Goal: Transaction & Acquisition: Purchase product/service

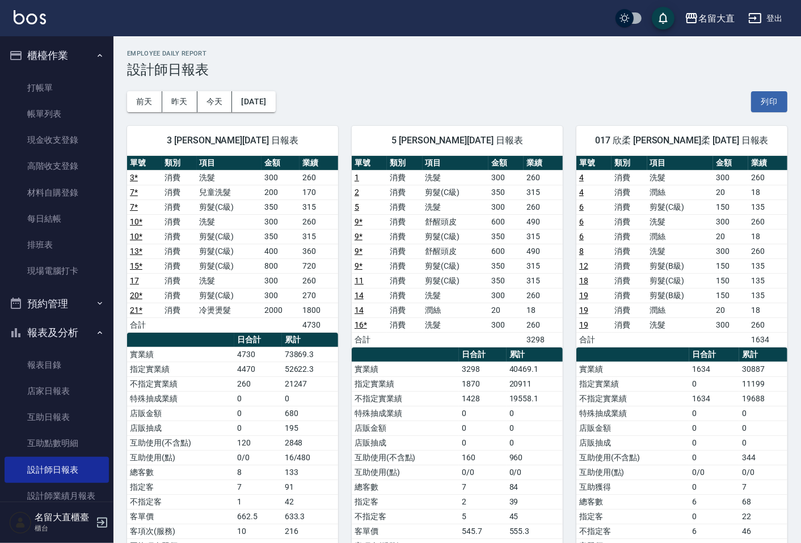
scroll to position [217, 0]
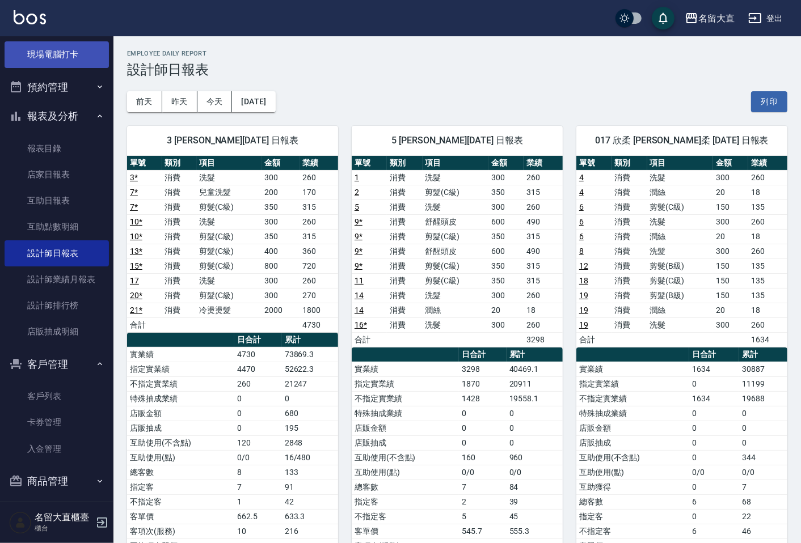
click at [69, 61] on link "現場電腦打卡" at bounding box center [57, 54] width 104 height 26
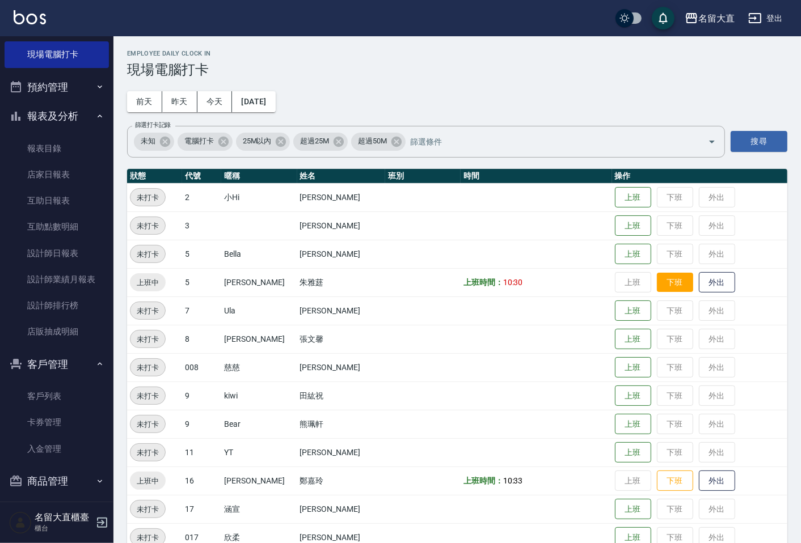
click at [660, 277] on button "下班" at bounding box center [675, 283] width 36 height 20
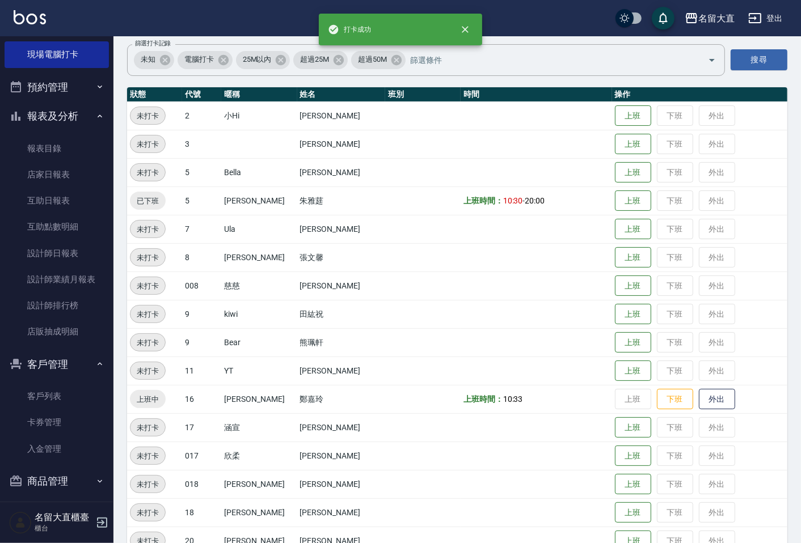
scroll to position [220, 0]
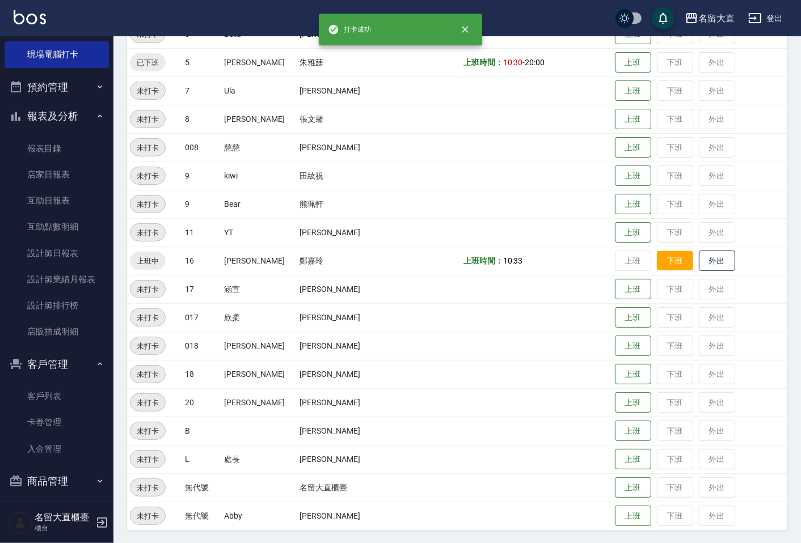
click at [659, 268] on button "下班" at bounding box center [675, 261] width 36 height 20
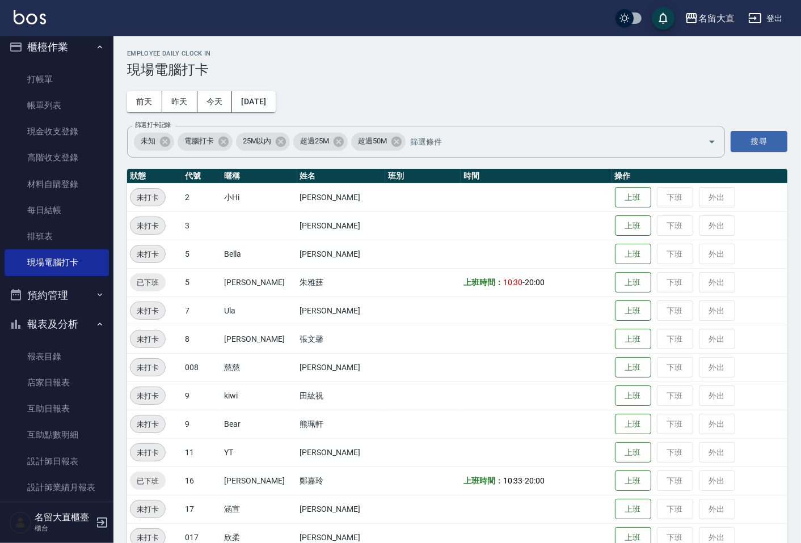
scroll to position [0, 0]
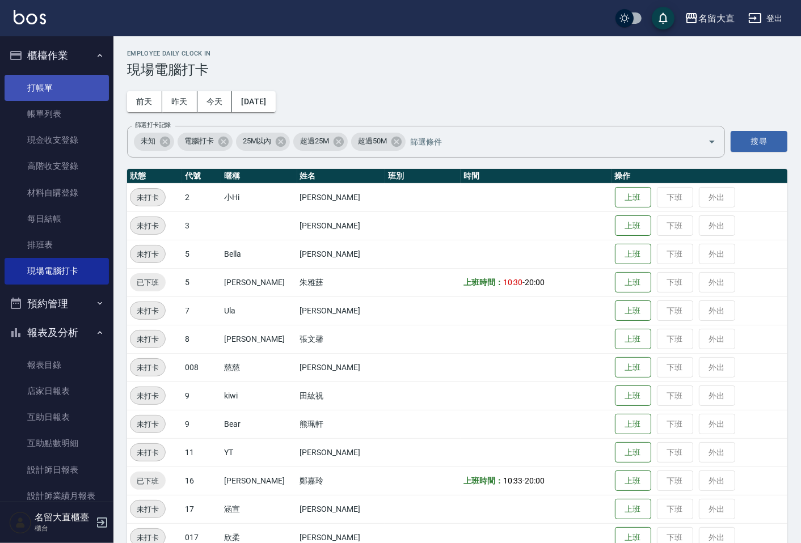
click at [43, 83] on link "打帳單" at bounding box center [57, 88] width 104 height 26
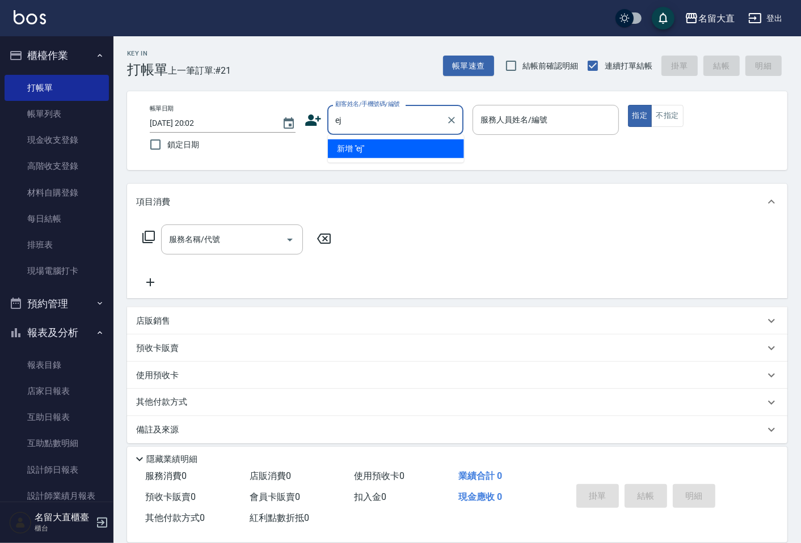
type input "e"
type input "新客人 姓名未設定/官[PERSON_NAME]/null"
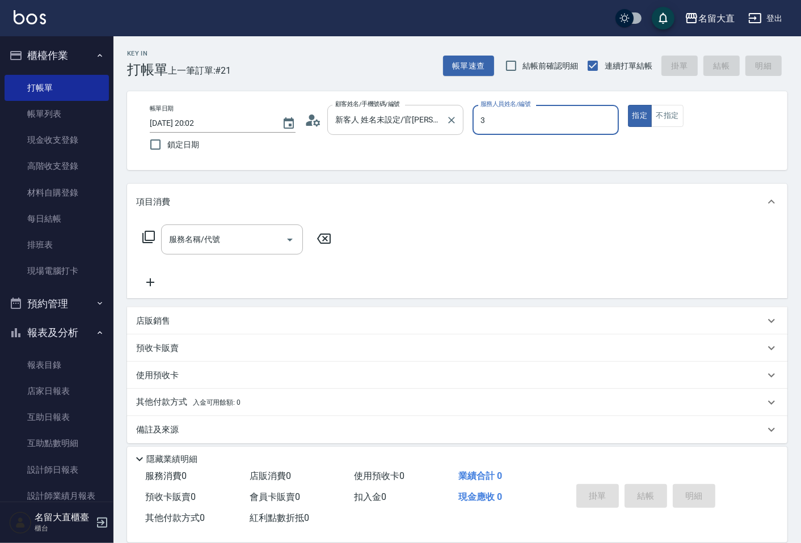
type input "[PERSON_NAME]3"
type button "true"
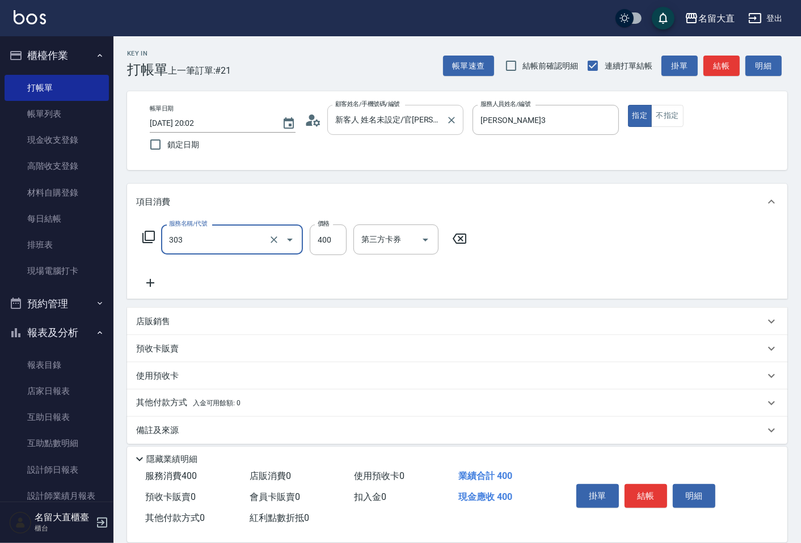
type input "剪髮(C級)(303)"
click at [652, 494] on button "結帳" at bounding box center [645, 496] width 43 height 24
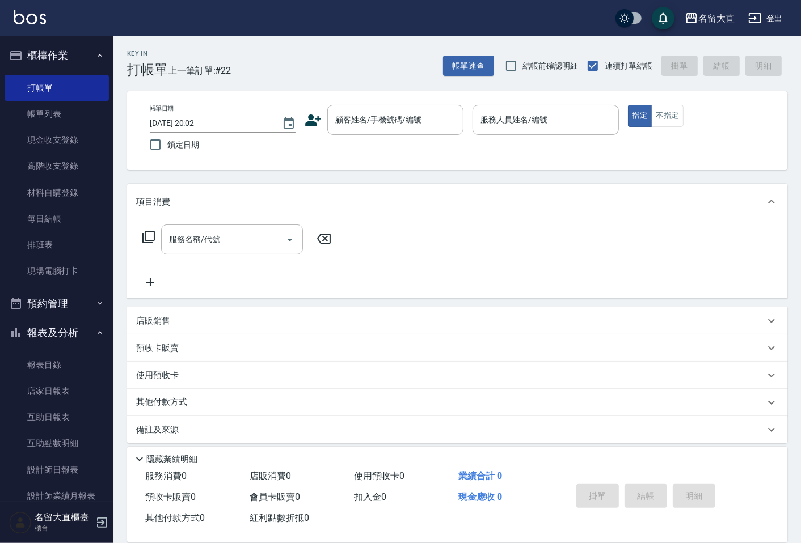
click at [652, 494] on div "掛單 結帳 明細" at bounding box center [645, 498] width 148 height 36
click at [40, 111] on link "帳單列表" at bounding box center [57, 114] width 104 height 26
click at [61, 266] on link "現場電腦打卡" at bounding box center [57, 271] width 104 height 26
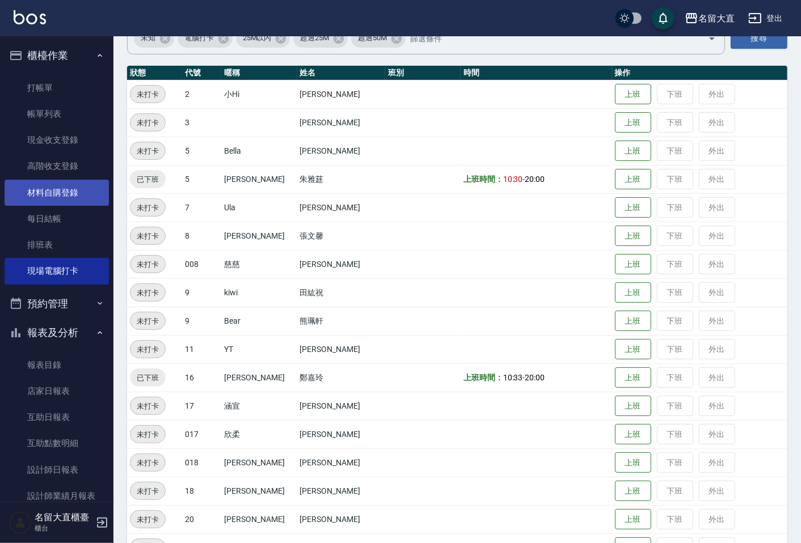
scroll to position [94, 0]
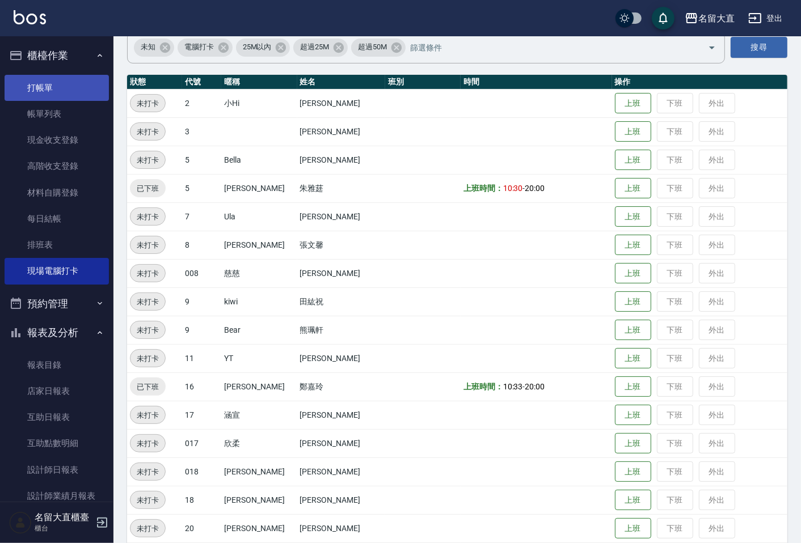
click at [70, 93] on link "打帳單" at bounding box center [57, 88] width 104 height 26
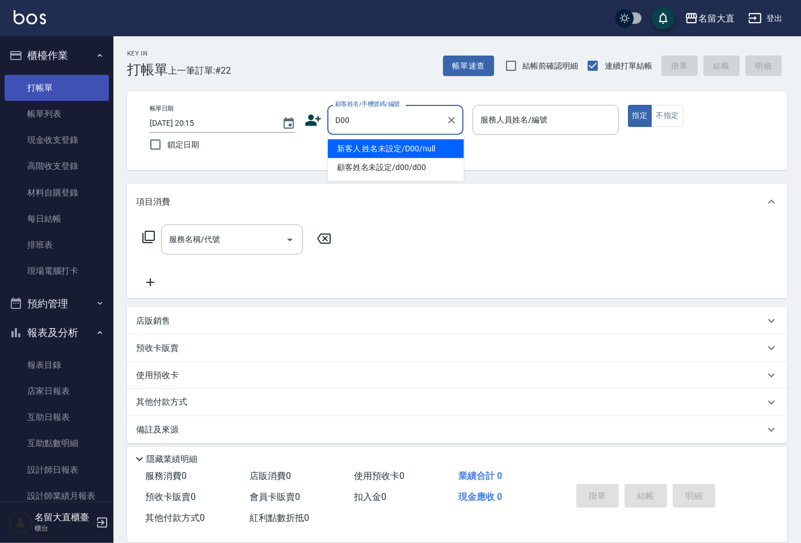
type input "新客人 姓名未設定/D00/null"
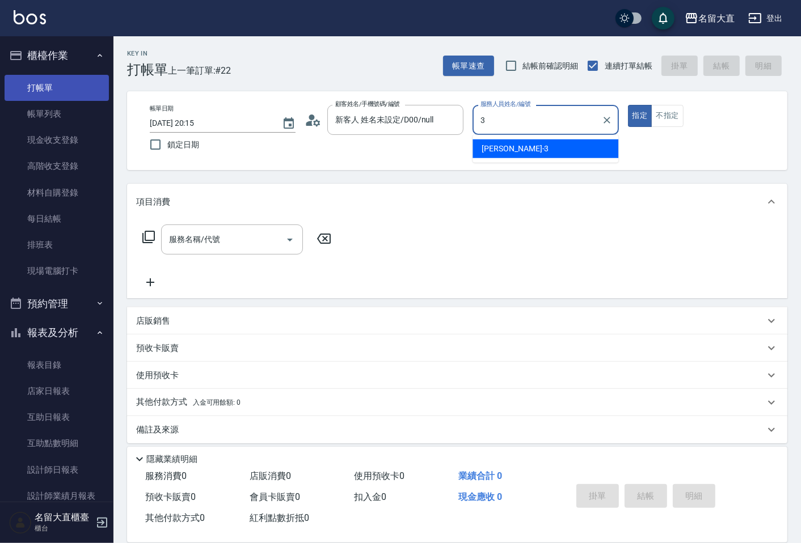
type input "[PERSON_NAME]3"
type button "true"
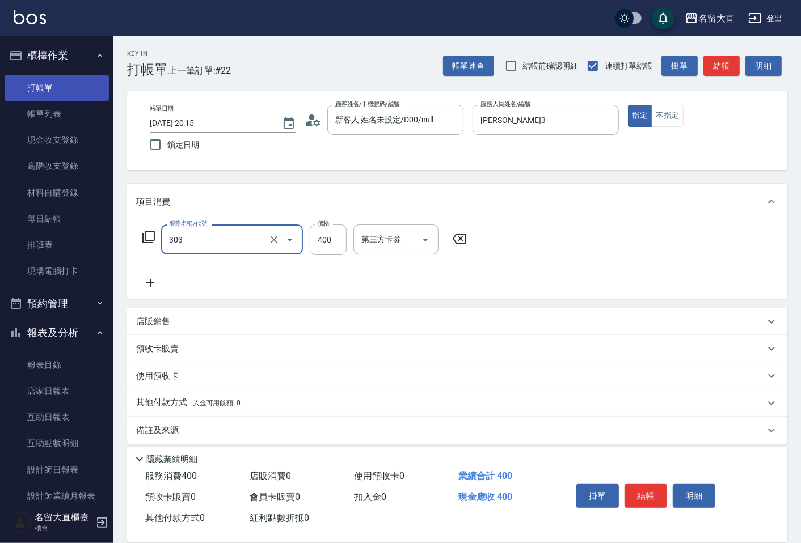
type input "剪髮(C級)(303)"
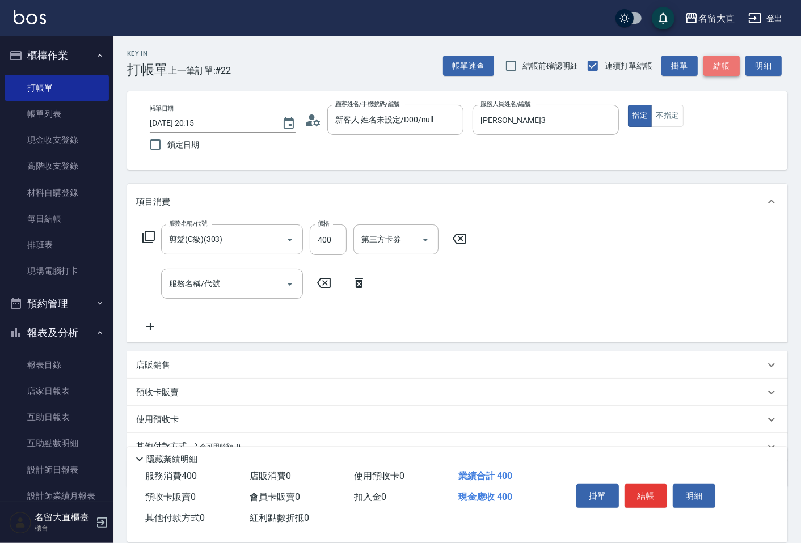
click at [727, 60] on button "結帳" at bounding box center [721, 66] width 36 height 21
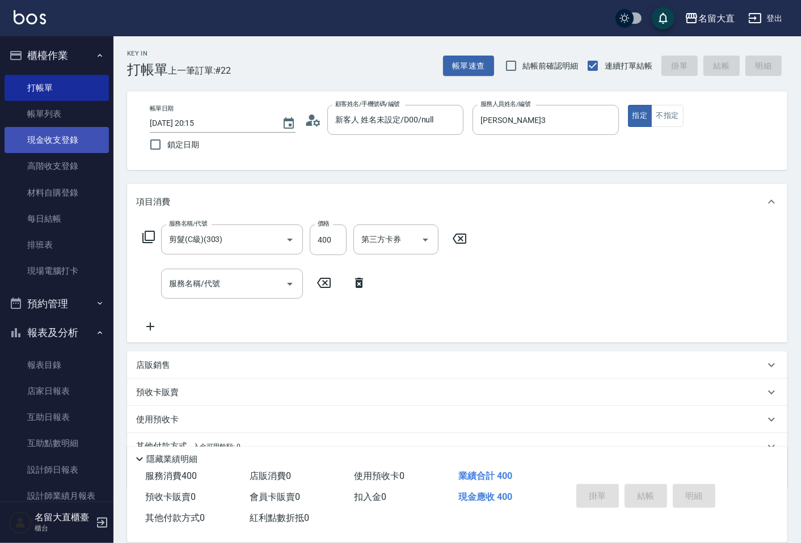
type input "[DATE] 20:19"
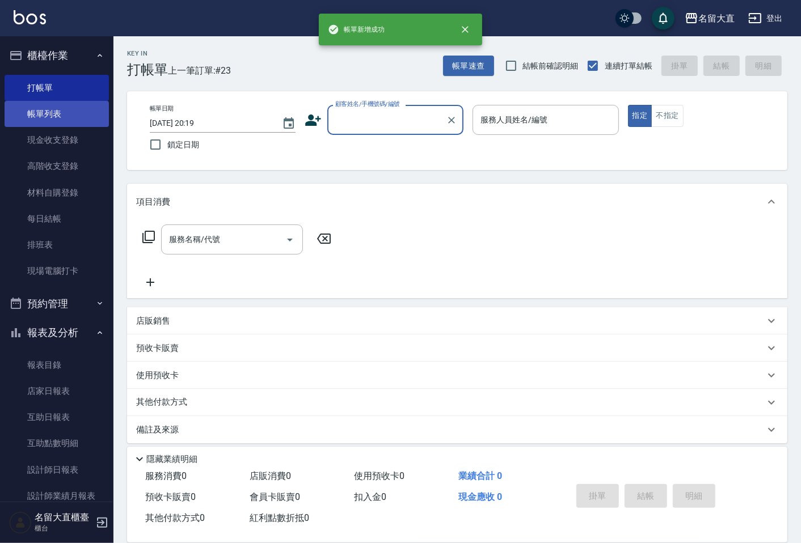
click at [31, 119] on link "帳單列表" at bounding box center [57, 114] width 104 height 26
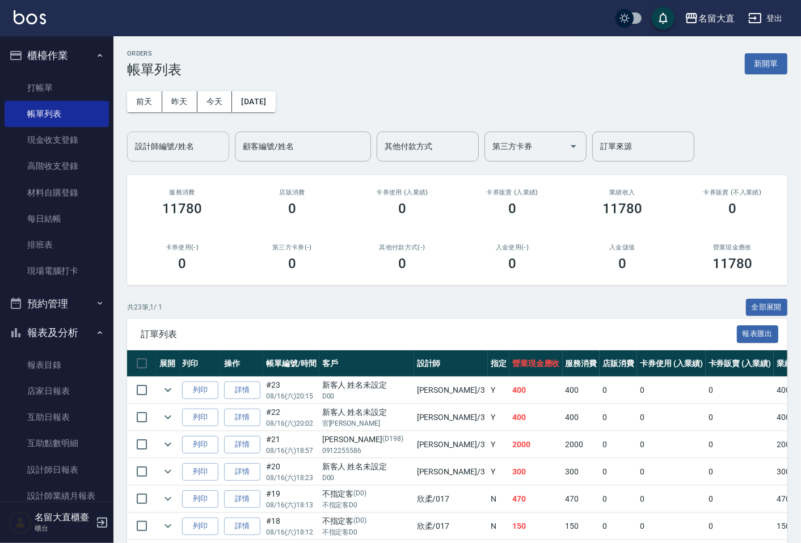
click at [175, 159] on div "設計師編號/姓名" at bounding box center [178, 147] width 102 height 30
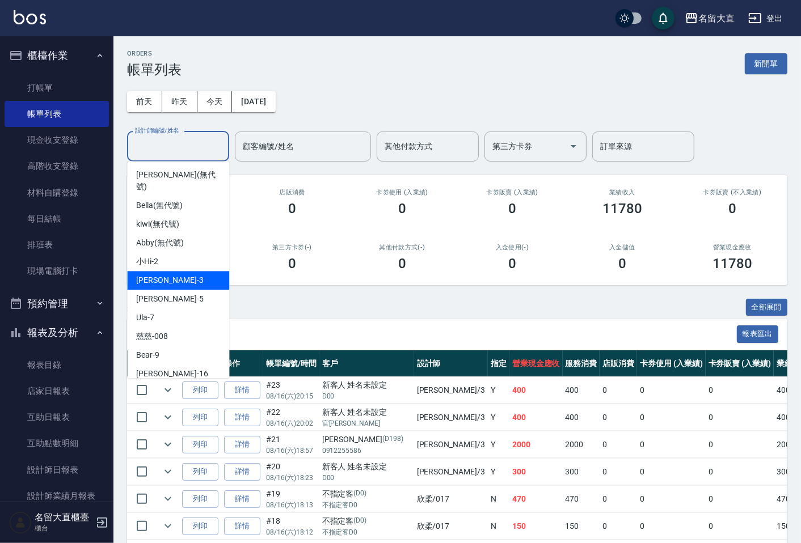
click at [168, 271] on div "[PERSON_NAME]3" at bounding box center [178, 280] width 102 height 19
type input "[PERSON_NAME]3"
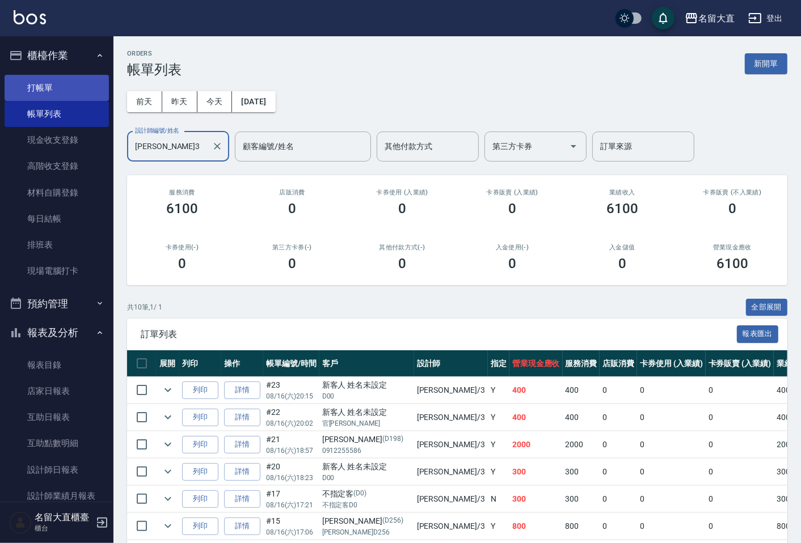
click at [46, 84] on link "打帳單" at bounding box center [57, 88] width 104 height 26
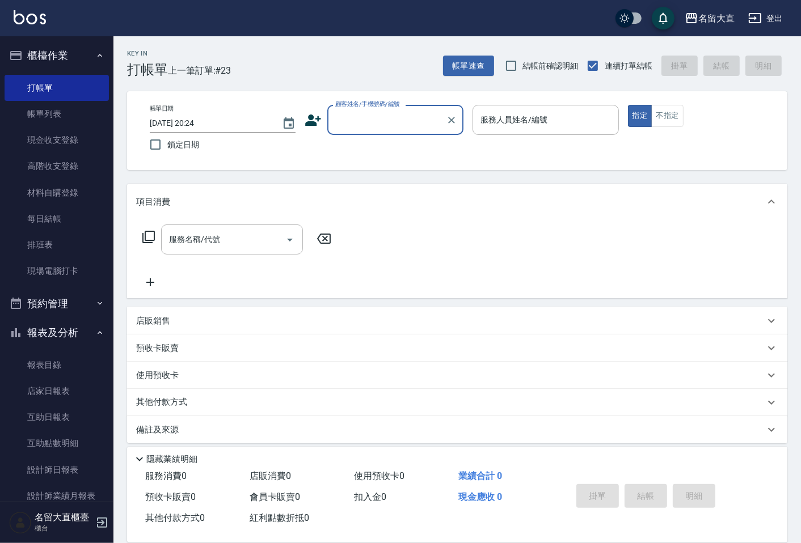
click at [383, 130] on div "顧客姓名/手機號碼/編號" at bounding box center [395, 120] width 136 height 30
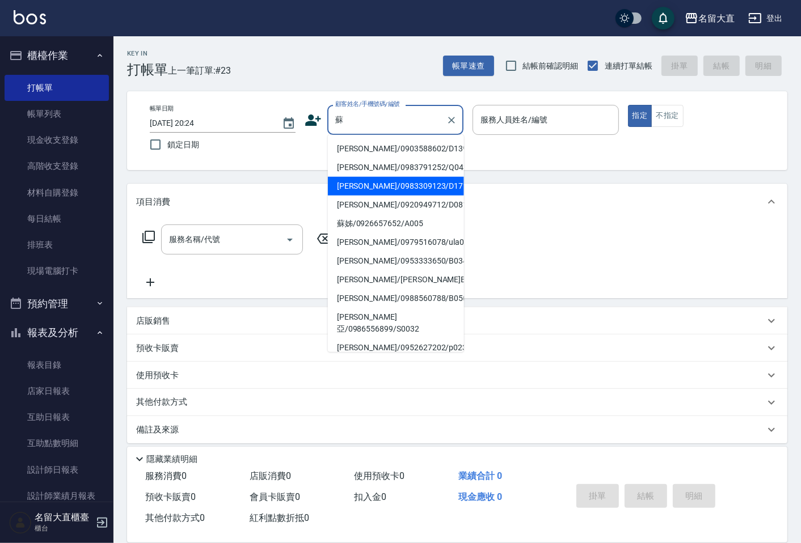
click at [405, 194] on li "[PERSON_NAME]/0983309123/D171" at bounding box center [396, 186] width 136 height 19
type input "[PERSON_NAME]/0983309123/D171"
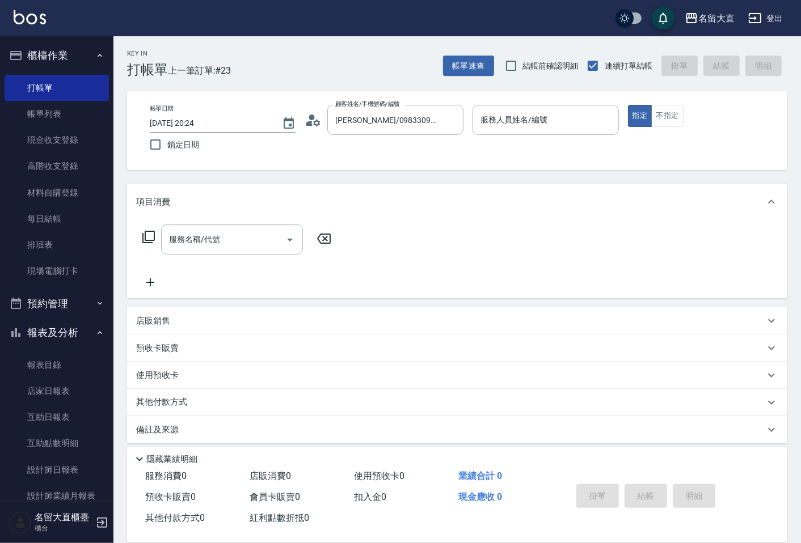
click at [405, 196] on div "項目消費" at bounding box center [457, 202] width 660 height 36
type input "[PERSON_NAME]3"
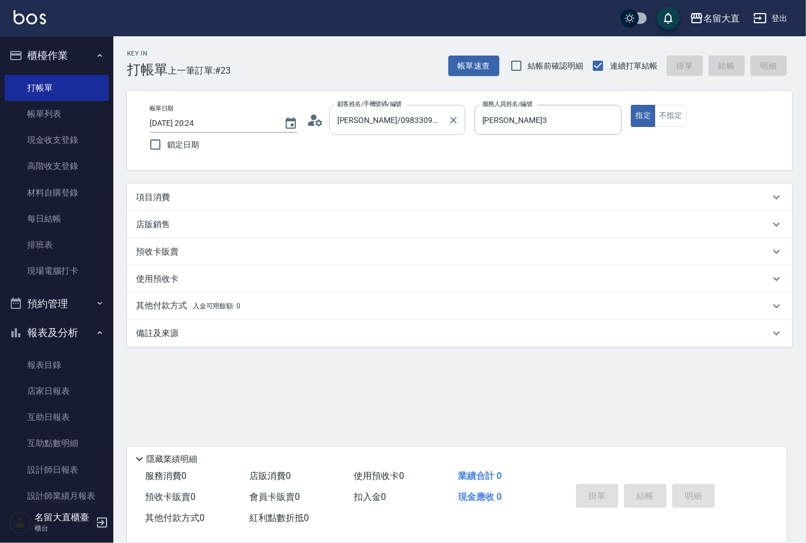
click at [421, 134] on div "帳單日期 [DATE] 20:24 鎖定日期 顧客姓名/手機號碼/編號 [PERSON_NAME]/0983309123/D171 顧客姓名/手機號碼/編號 …" at bounding box center [460, 131] width 638 height 52
click at [423, 132] on div "[PERSON_NAME]/0983309123/D171 顧客姓名/手機號碼/編號" at bounding box center [397, 120] width 136 height 30
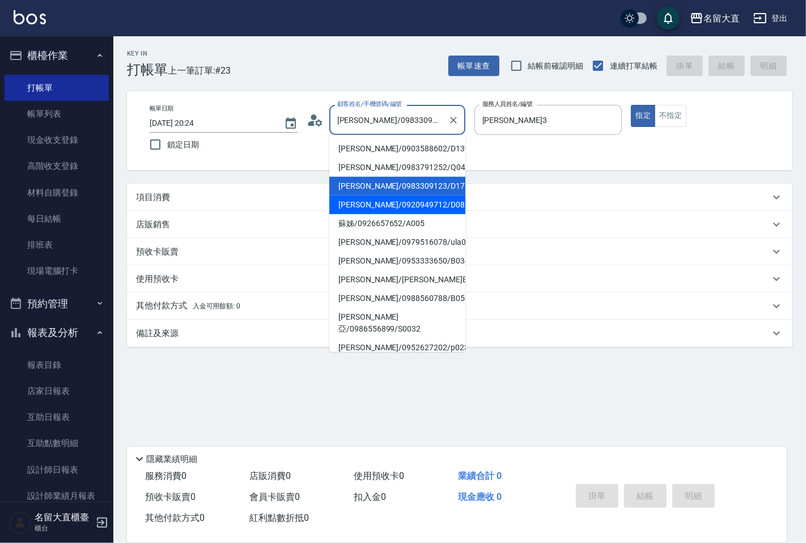
click at [409, 208] on li "[PERSON_NAME]/0920949712/D081" at bounding box center [397, 205] width 136 height 19
type input "[PERSON_NAME]/0920949712/D081"
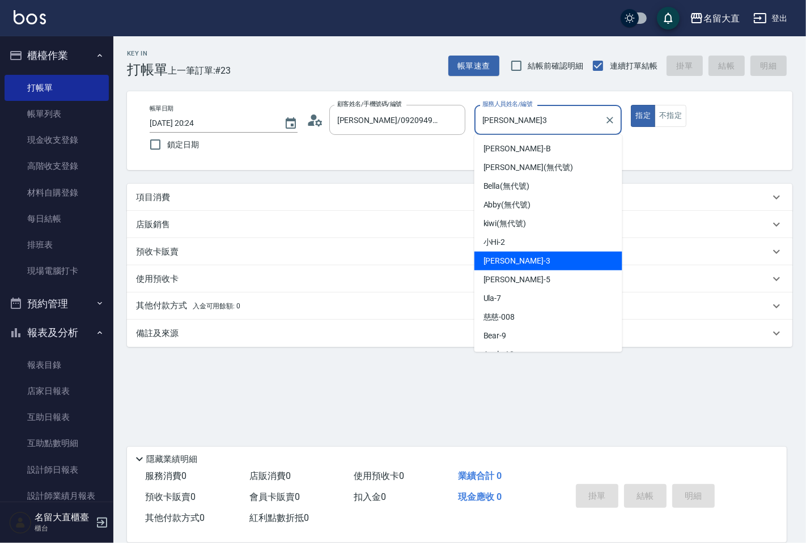
drag, startPoint x: 546, startPoint y: 124, endPoint x: 485, endPoint y: 126, distance: 60.7
click at [485, 126] on input "[PERSON_NAME]3" at bounding box center [540, 120] width 121 height 20
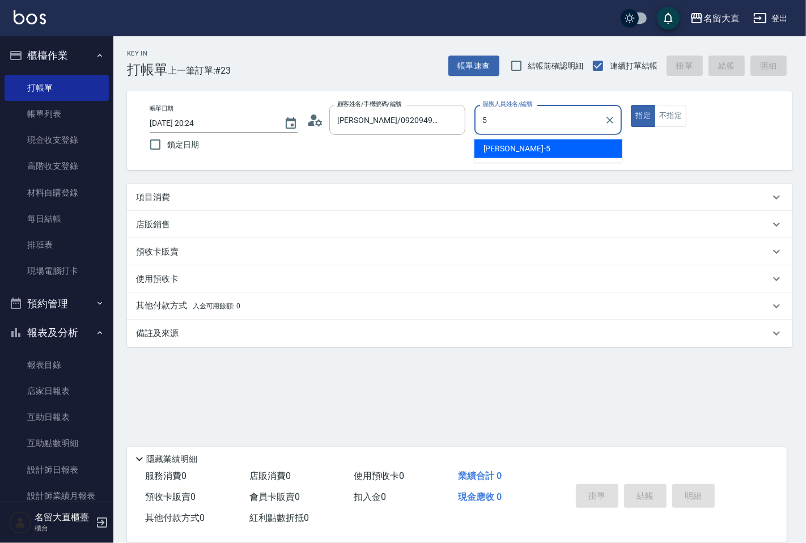
type input "[PERSON_NAME]-5"
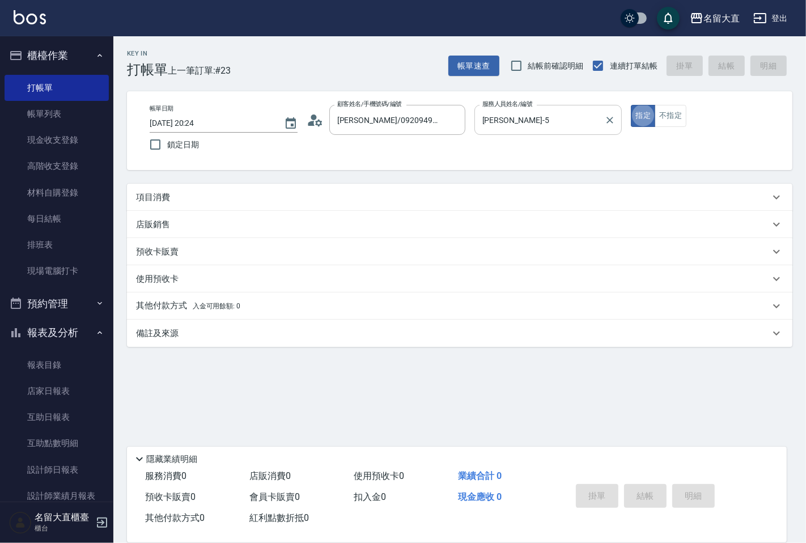
type button "true"
click at [681, 119] on button "不指定" at bounding box center [671, 116] width 32 height 22
click at [133, 190] on div "項目消費" at bounding box center [460, 197] width 666 height 27
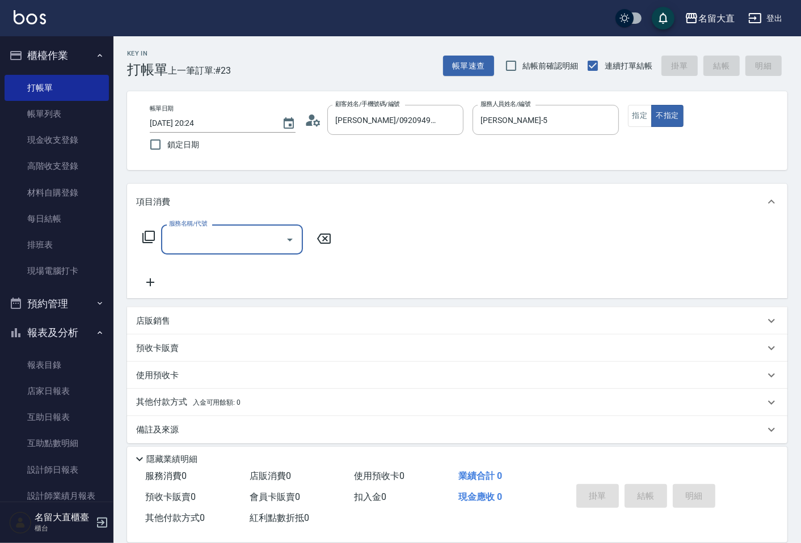
click at [148, 234] on icon at bounding box center [149, 237] width 14 height 14
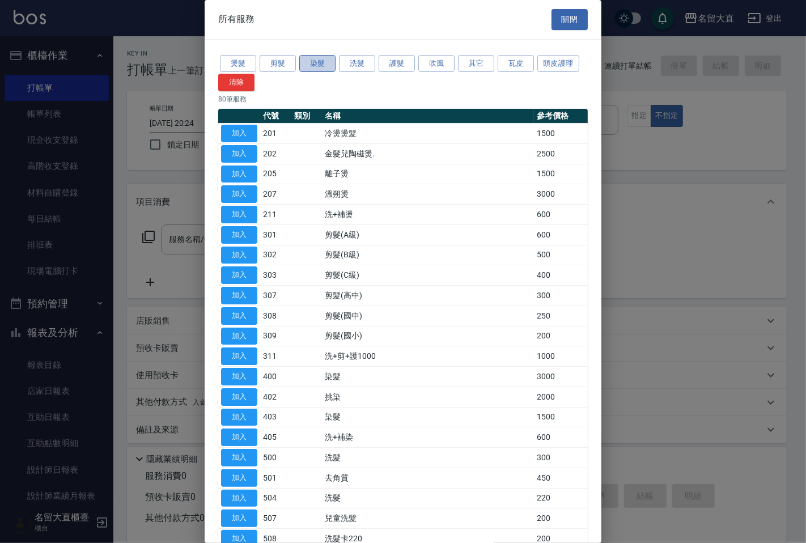
click at [314, 63] on button "染髮" at bounding box center [317, 64] width 36 height 18
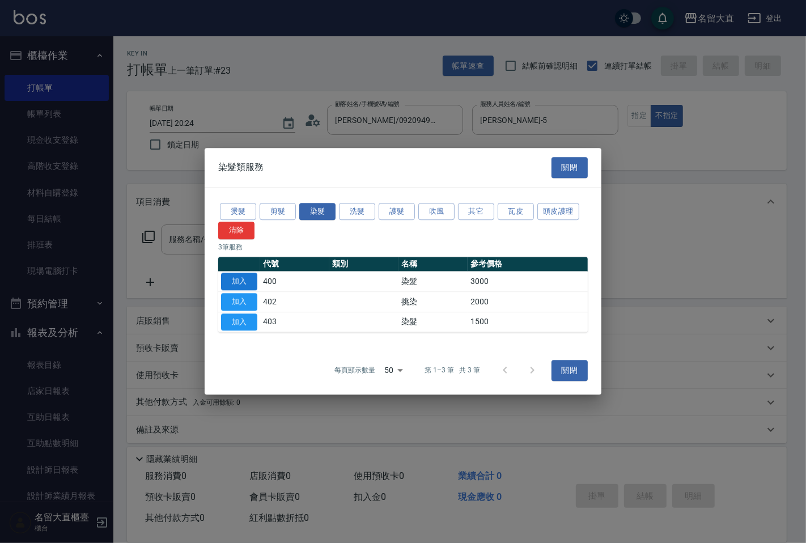
click at [239, 285] on button "加入" at bounding box center [239, 282] width 36 height 18
type input "染髮(400)"
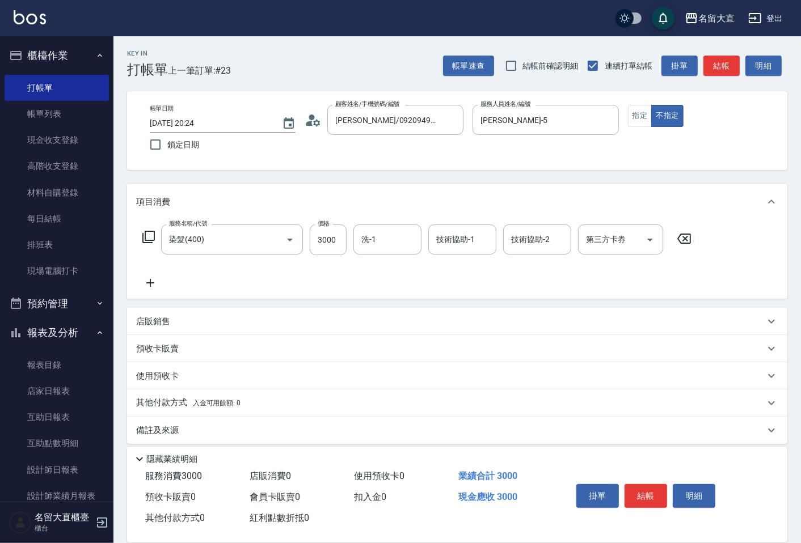
click at [312, 259] on div "服務名稱/代號 染髮(400) 服務名稱/代號 價格 3000 價格 洗-1 洗-1 技術協助-1 技術協助-1 技術協助-2 技術協助-2 第三方卡券 第三…" at bounding box center [417, 257] width 562 height 65
click at [314, 256] on div "服務名稱/代號 染髮(400) 服務名稱/代號 價格 3000 價格 洗-1 洗-1 技術協助-1 技術協助-1 技術協助-2 技術協助-2 第三方卡券 第三…" at bounding box center [417, 257] width 562 height 65
click at [322, 247] on input "3000" at bounding box center [328, 240] width 37 height 31
type input "2399"
click at [729, 62] on button "結帳" at bounding box center [721, 66] width 36 height 21
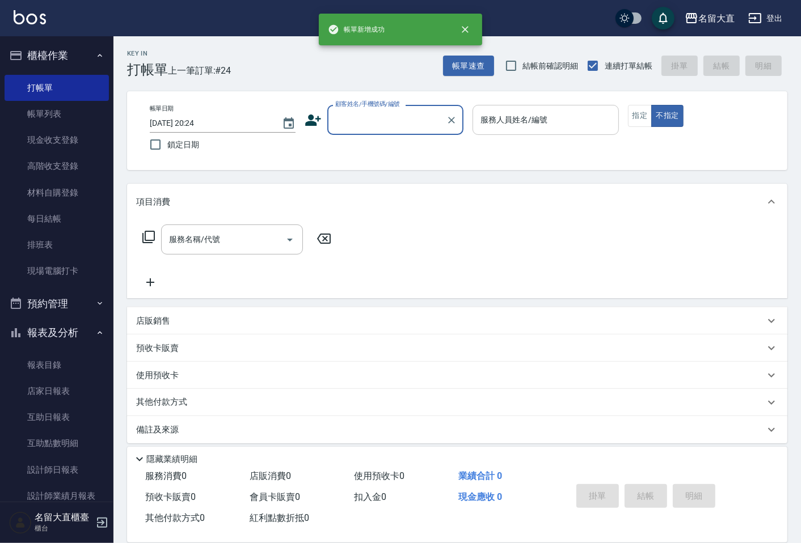
type input "ㄕ"
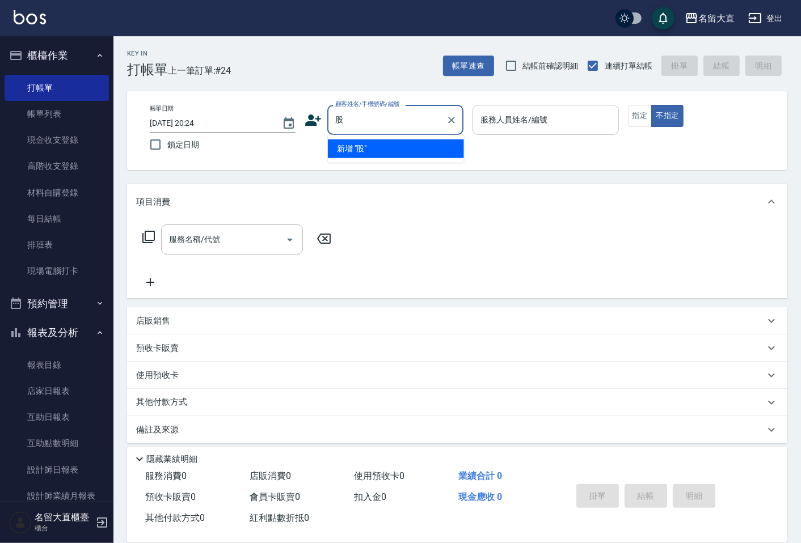
type input "谷"
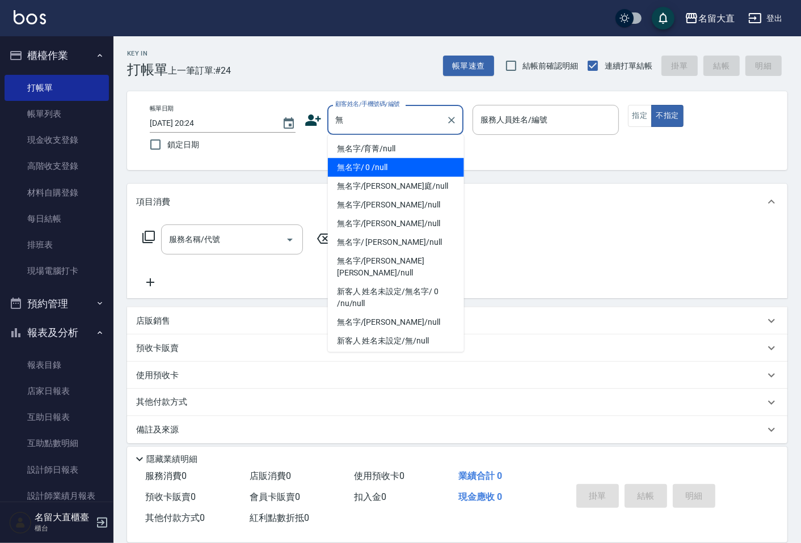
click at [407, 159] on li "無名字/ 0 /null" at bounding box center [396, 167] width 136 height 19
type input "無名字/ 0 /null"
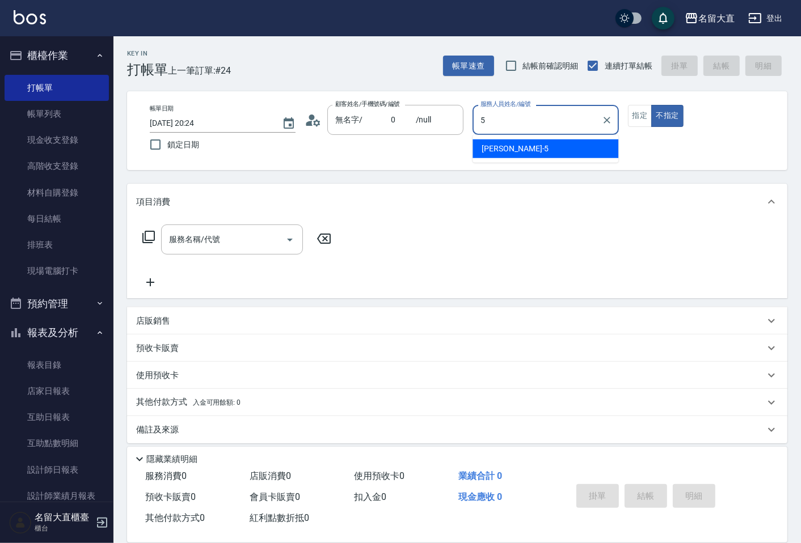
type input "[PERSON_NAME]-5"
type button "false"
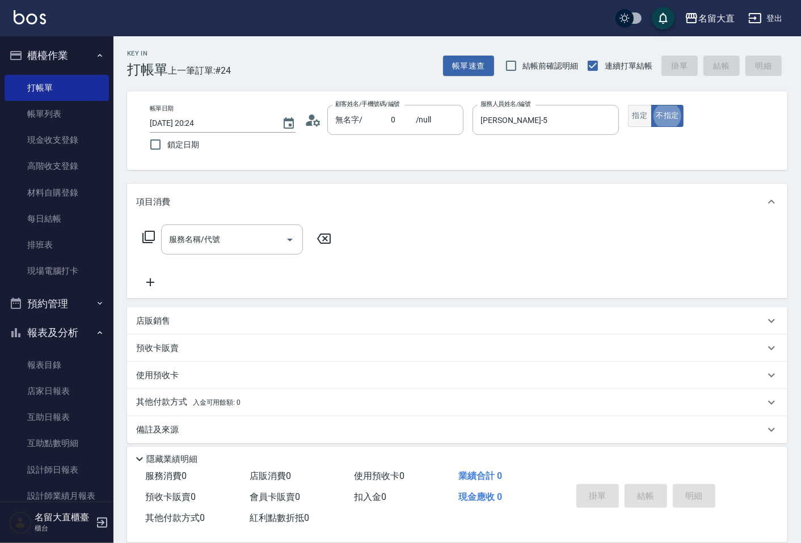
click at [636, 117] on button "指定" at bounding box center [640, 116] width 24 height 22
click at [155, 239] on icon at bounding box center [149, 237] width 14 height 14
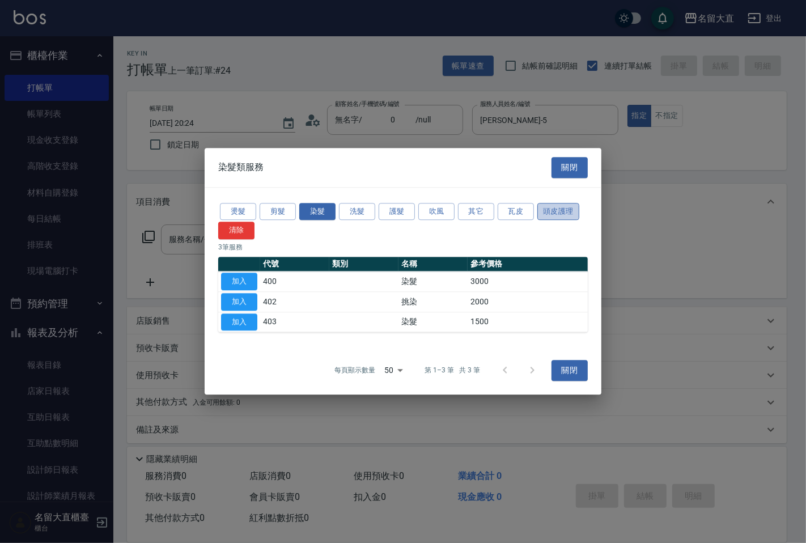
click at [554, 212] on button "頭皮護理" at bounding box center [558, 212] width 42 height 18
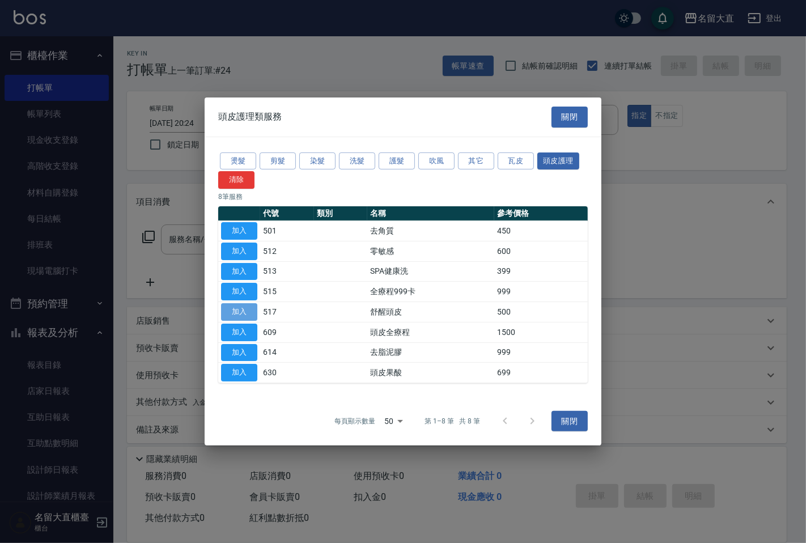
click at [247, 313] on button "加入" at bounding box center [239, 312] width 36 height 18
type input "舒醒頭皮(517)"
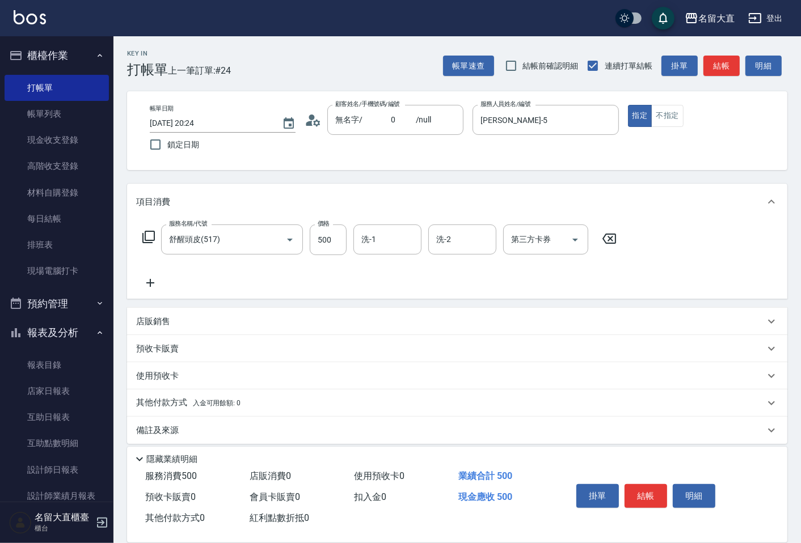
click at [148, 286] on icon at bounding box center [150, 283] width 28 height 14
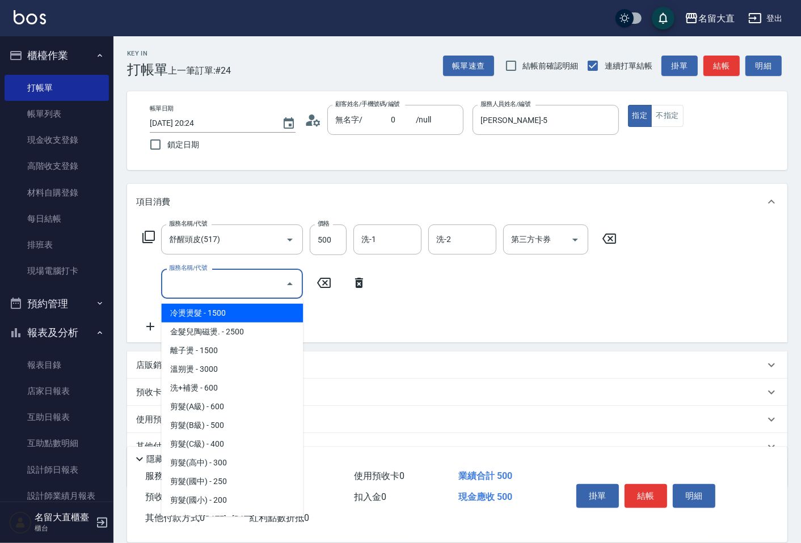
click at [217, 286] on input "服務名稱/代號" at bounding box center [223, 284] width 115 height 20
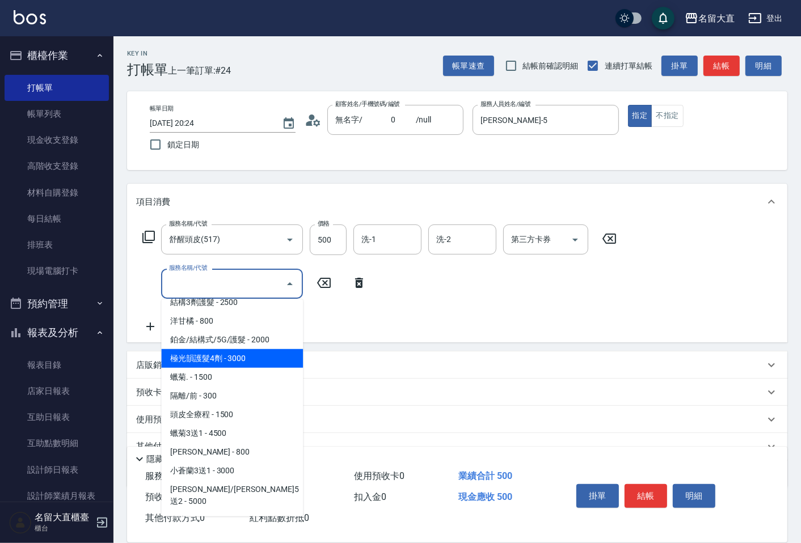
scroll to position [567, 0]
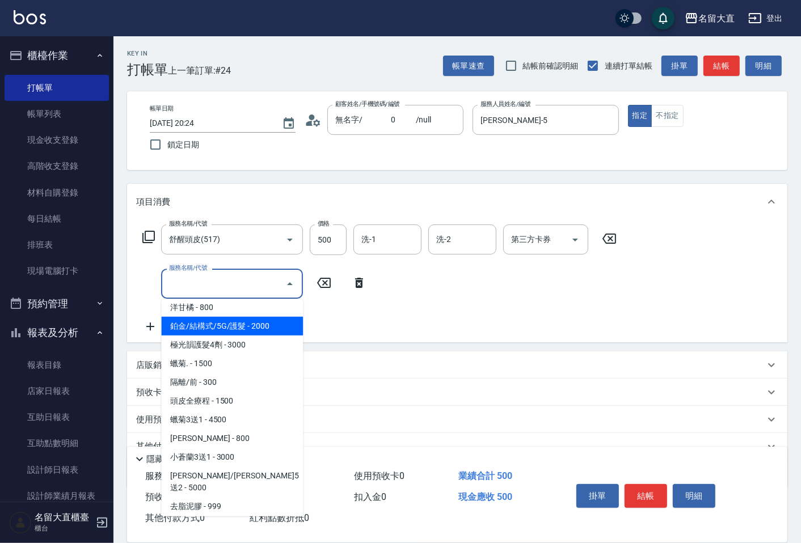
click at [268, 332] on span "鉑金/結構式/5G/護髮 - 2000" at bounding box center [232, 326] width 142 height 19
type input "鉑金/結構式/5G/護髮(605)"
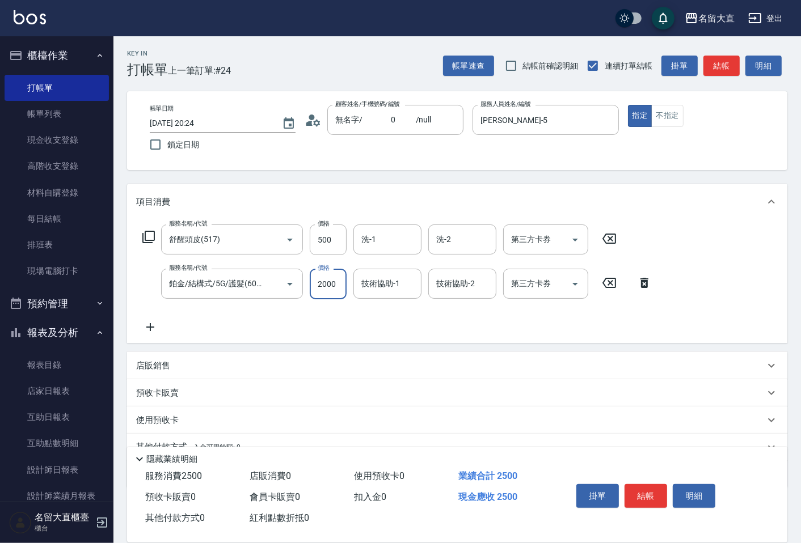
click at [321, 290] on input "2000" at bounding box center [328, 284] width 37 height 31
type input "1600"
click at [337, 241] on input "500" at bounding box center [328, 240] width 37 height 31
type input "600"
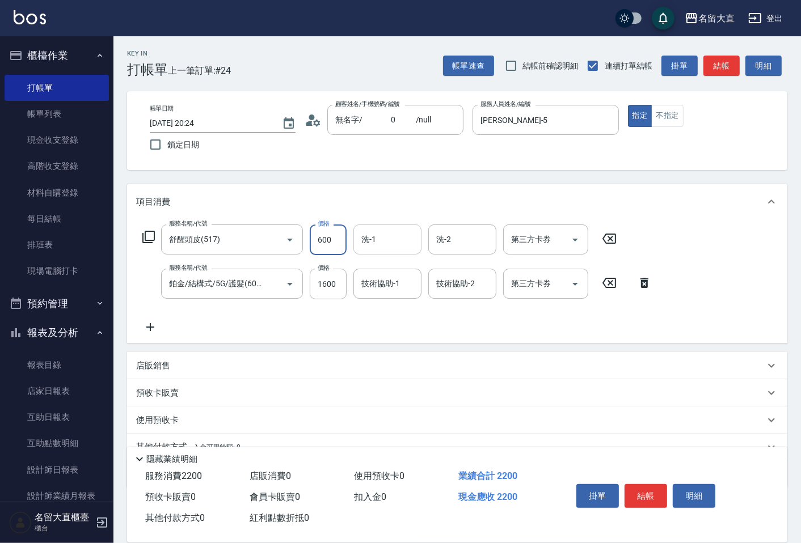
click at [407, 247] on input "洗-1" at bounding box center [387, 240] width 58 height 20
type input "欣柔-017"
click at [710, 69] on button "結帳" at bounding box center [721, 66] width 36 height 21
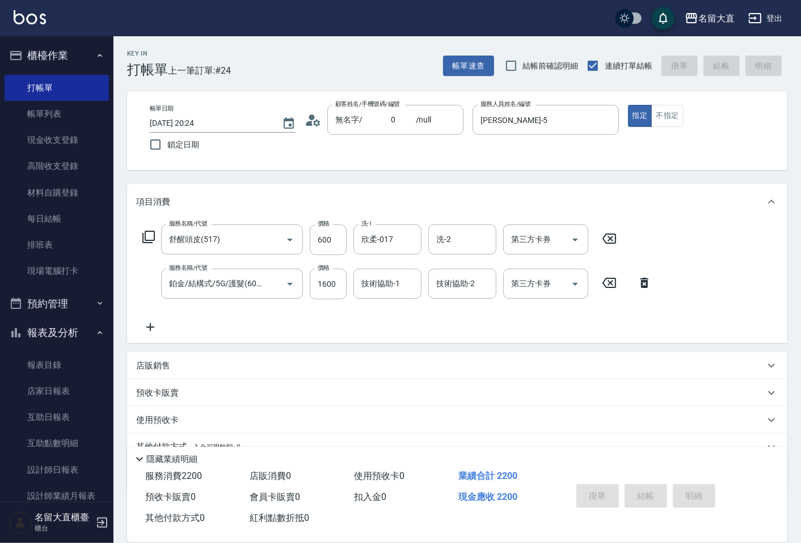
type input "[DATE] 20:25"
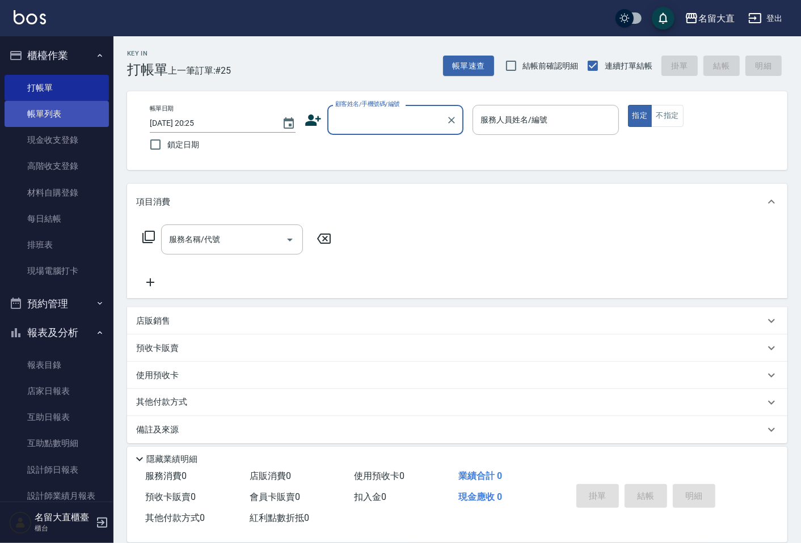
click at [82, 105] on link "帳單列表" at bounding box center [57, 114] width 104 height 26
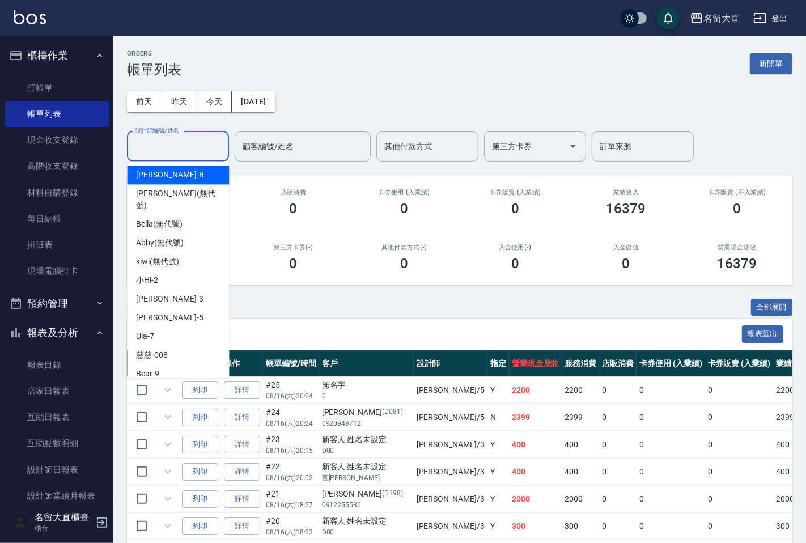
click at [177, 150] on input "設計師編號/姓名" at bounding box center [178, 147] width 92 height 20
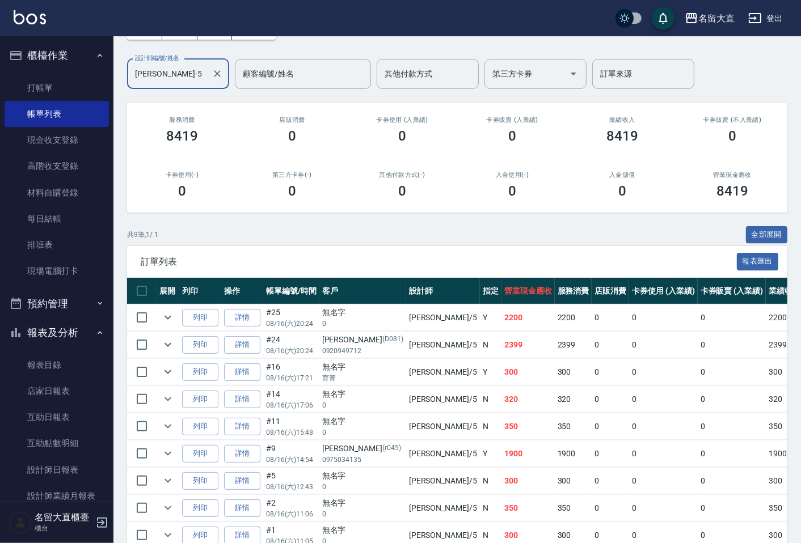
scroll to position [133, 0]
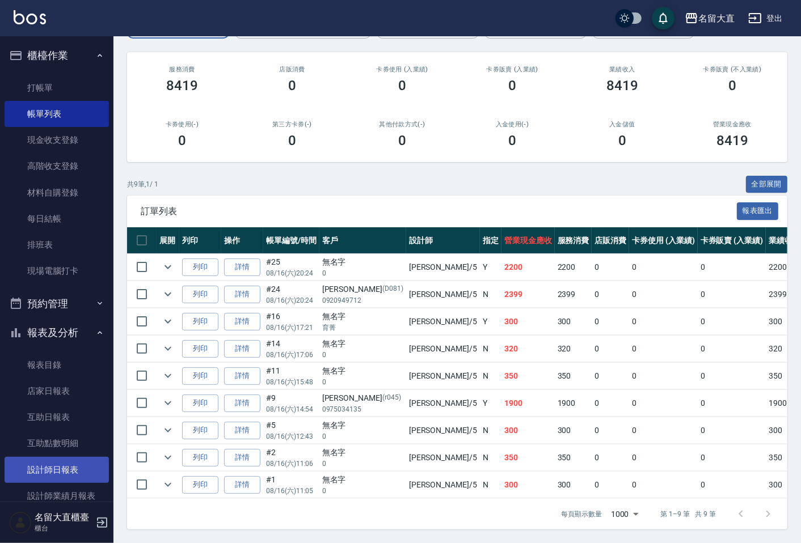
type input "[PERSON_NAME]-5"
click at [58, 460] on link "設計師日報表" at bounding box center [57, 470] width 104 height 26
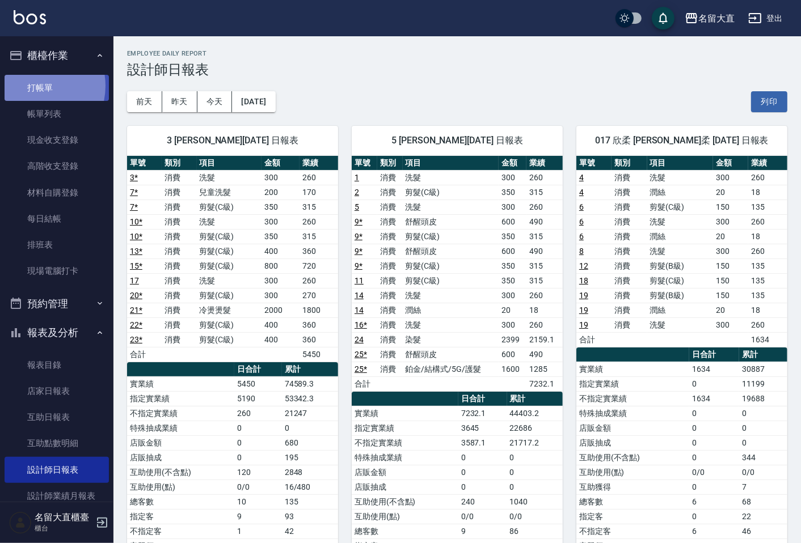
click at [32, 86] on link "打帳單" at bounding box center [57, 88] width 104 height 26
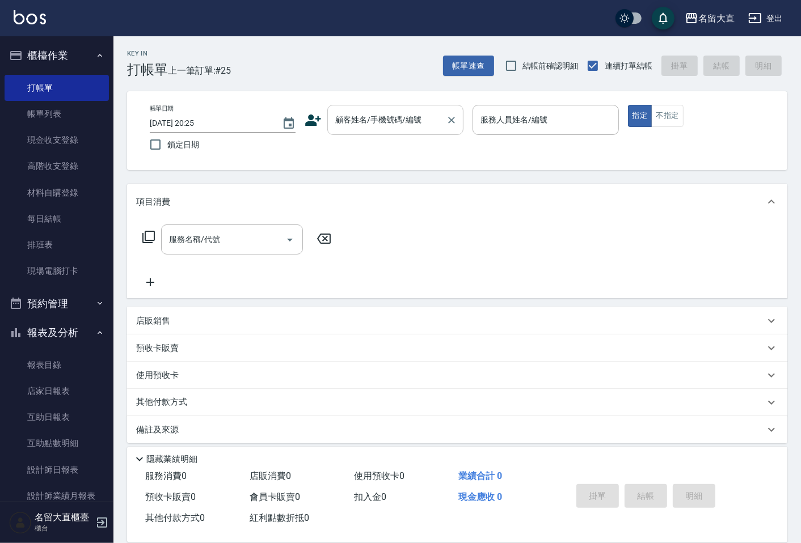
click at [418, 105] on div "顧客姓名/手機號碼/編號" at bounding box center [395, 120] width 136 height 30
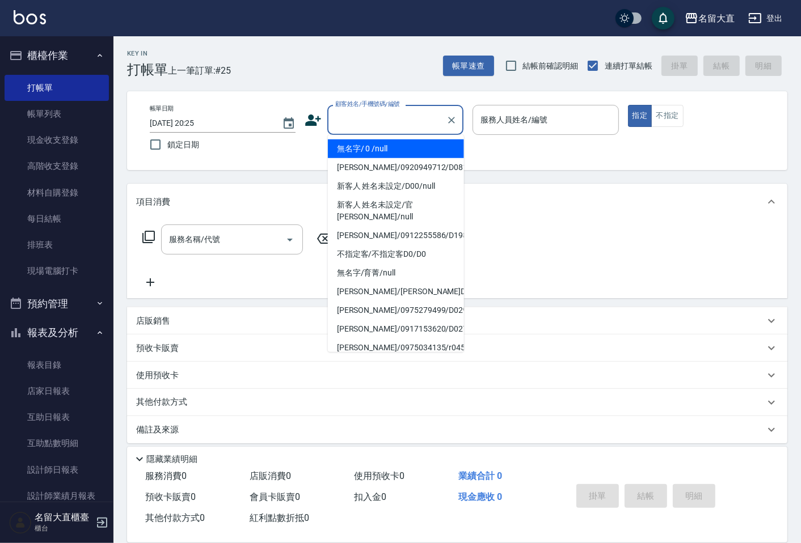
click at [387, 145] on li "無名字/ 0 /null" at bounding box center [396, 148] width 136 height 19
type input "無名字/ 0 /null"
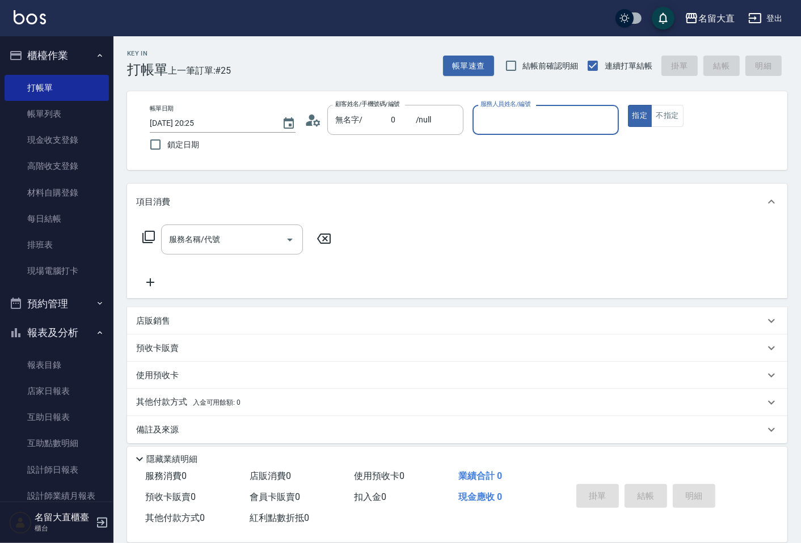
click at [519, 121] on input "服務人員姓名/編號" at bounding box center [544, 120] width 135 height 20
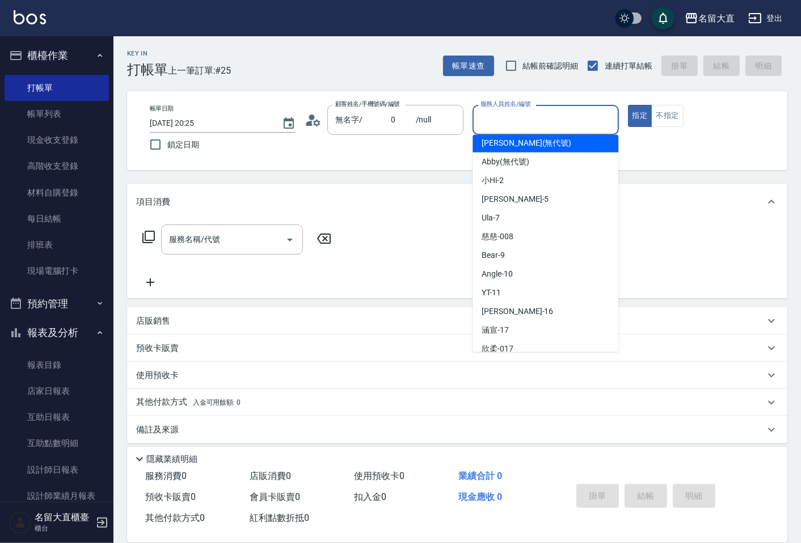
scroll to position [126, 0]
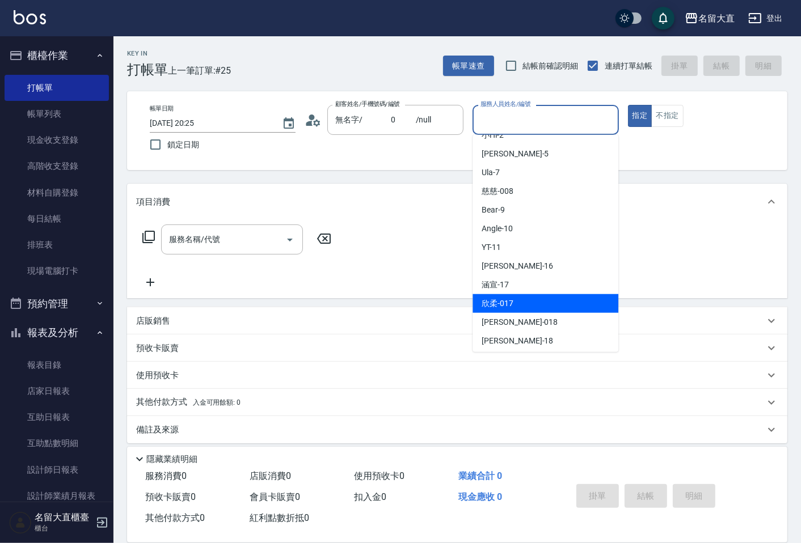
click at [496, 299] on span "欣柔 -017" at bounding box center [497, 304] width 32 height 12
type input "欣柔-017"
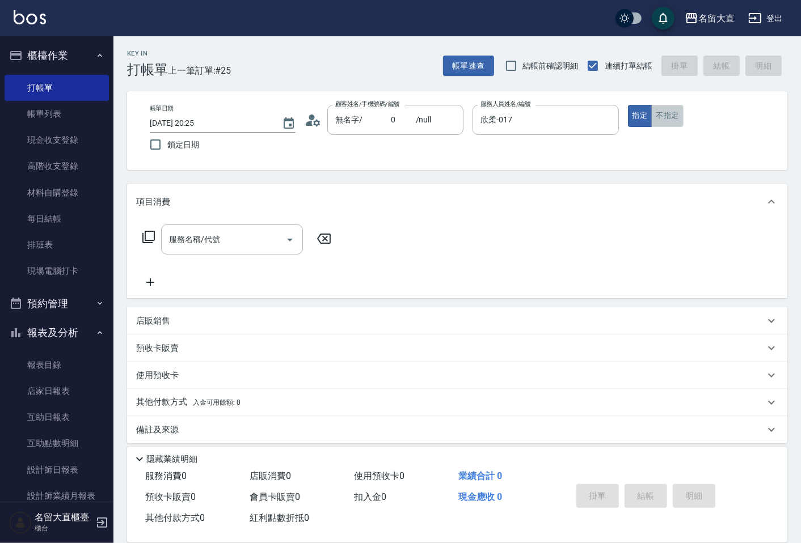
click at [664, 109] on button "不指定" at bounding box center [667, 116] width 32 height 22
click at [185, 259] on div "服務名稱/代號 服務名稱/代號" at bounding box center [237, 257] width 202 height 65
click at [188, 247] on input "服務名稱/代號" at bounding box center [223, 240] width 115 height 20
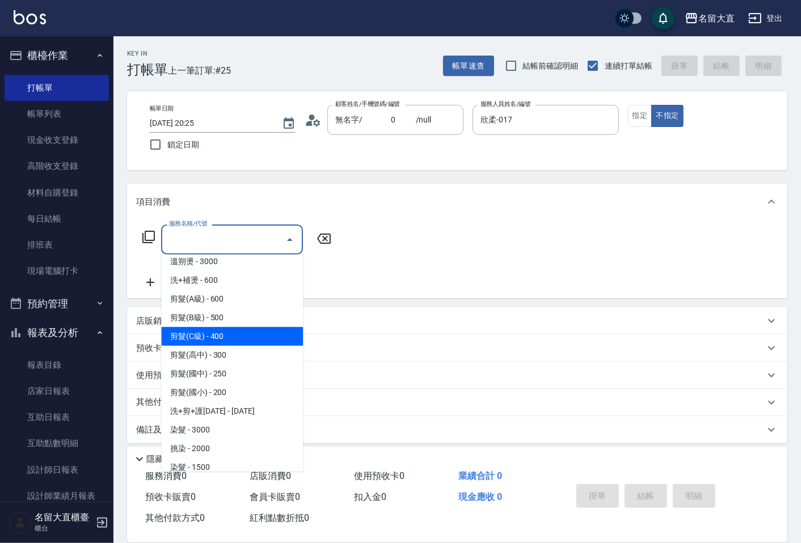
scroll to position [189, 0]
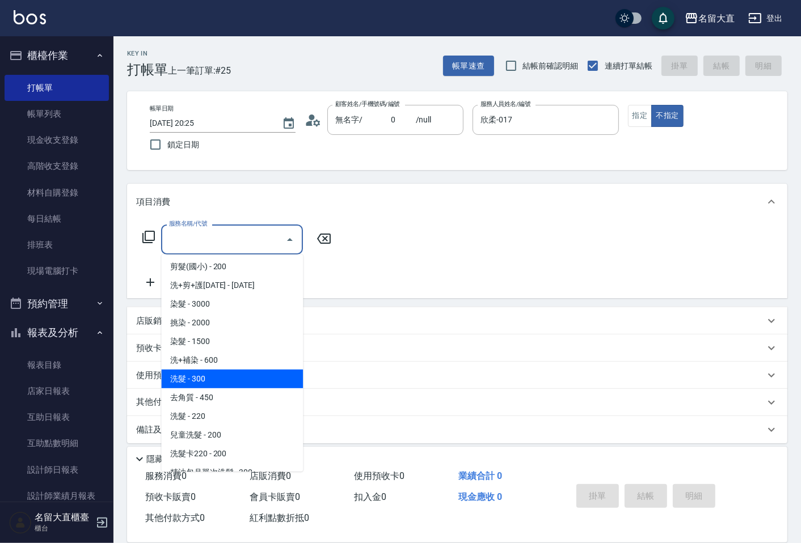
click at [206, 386] on span "洗髮 - 300" at bounding box center [232, 379] width 142 height 19
type input "洗髮(500)"
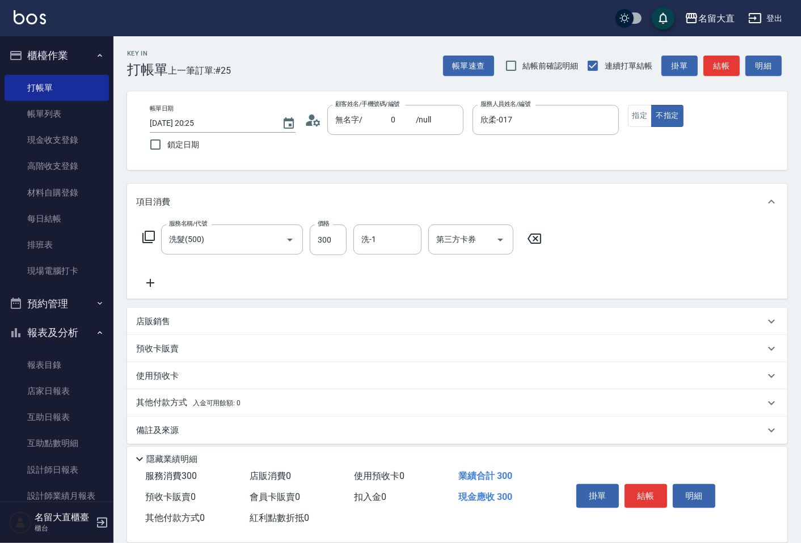
click at [150, 285] on icon at bounding box center [150, 283] width 8 height 8
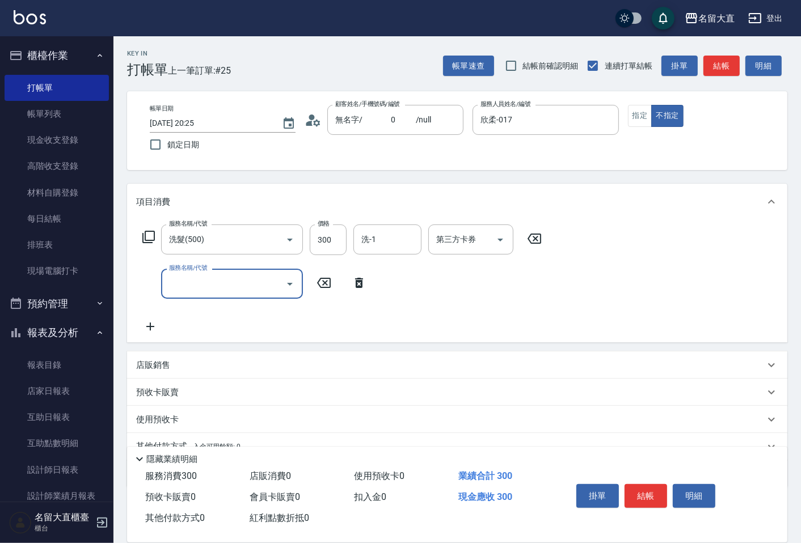
click at [180, 295] on div "服務名稱/代號" at bounding box center [232, 284] width 142 height 30
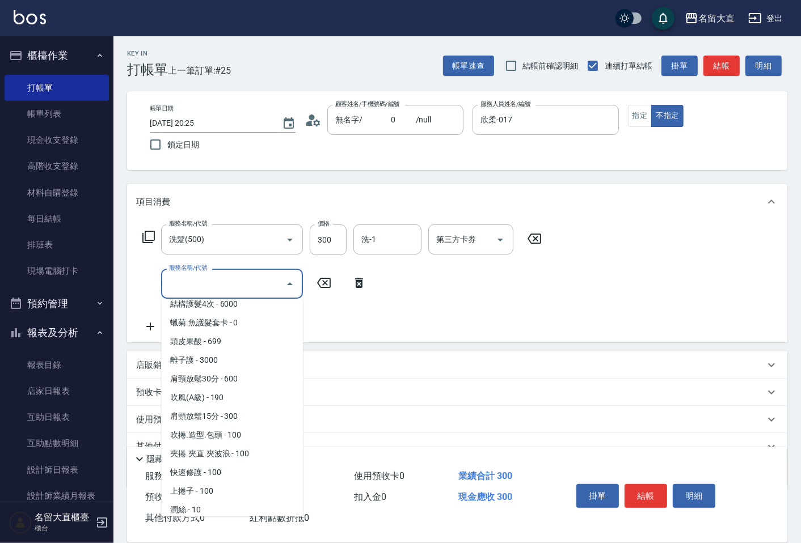
scroll to position [1007, 0]
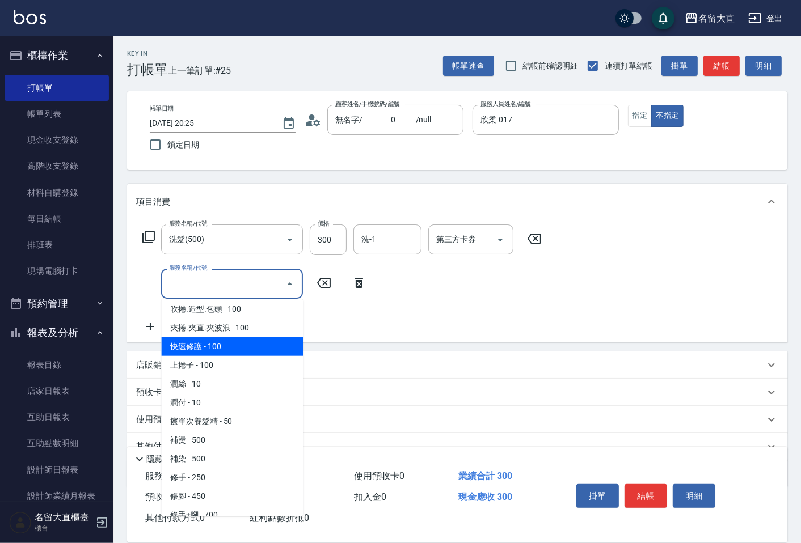
click at [199, 338] on span "快速修護 - 100" at bounding box center [232, 346] width 142 height 19
type input "快速修護(800)"
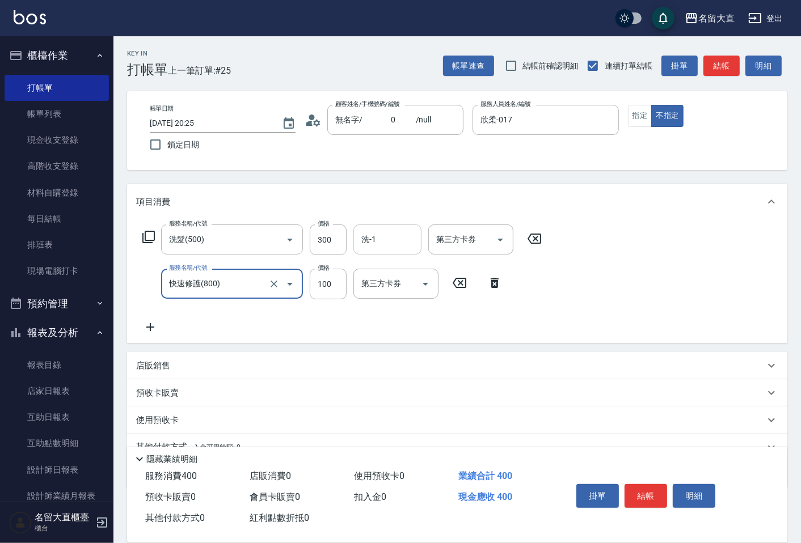
click at [392, 236] on input "洗-1" at bounding box center [387, 240] width 58 height 20
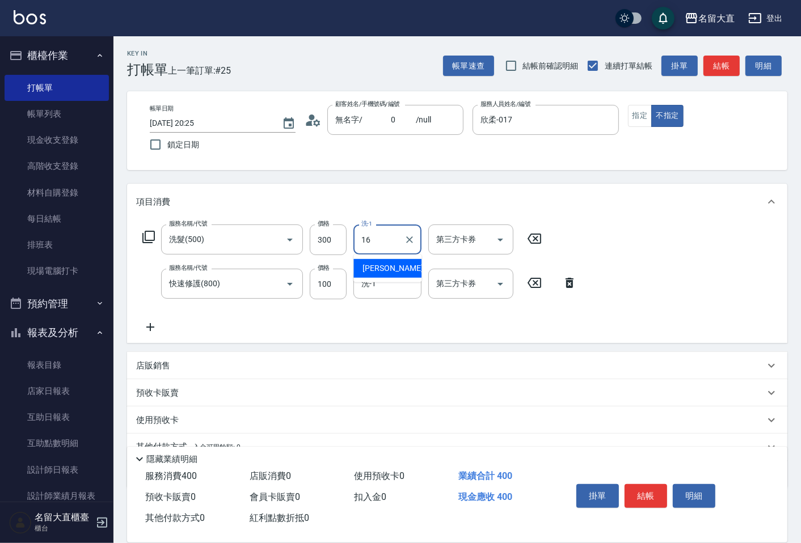
click at [386, 268] on span "[PERSON_NAME] -16" at bounding box center [397, 268] width 71 height 12
type input "[PERSON_NAME]-16"
click at [387, 276] on input "洗-1" at bounding box center [387, 284] width 58 height 20
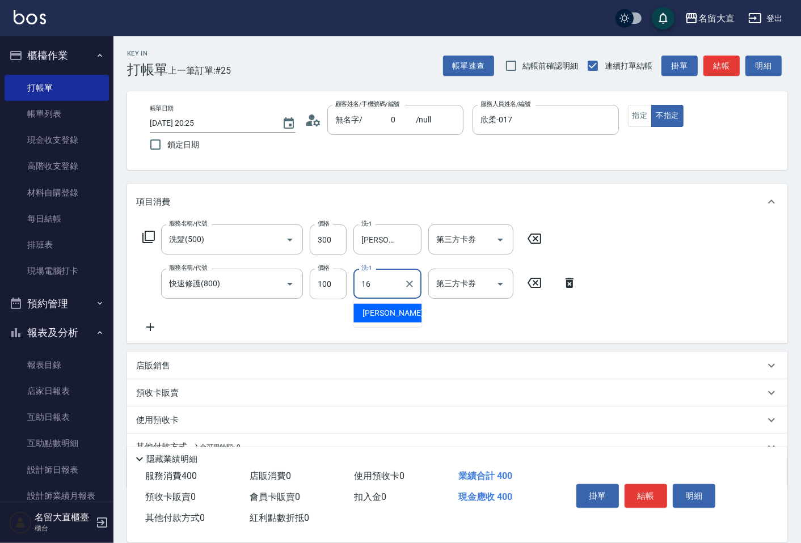
click at [392, 307] on div "[PERSON_NAME] -16" at bounding box center [387, 313] width 68 height 19
type input "[PERSON_NAME]-16"
click at [643, 492] on button "結帳" at bounding box center [645, 496] width 43 height 24
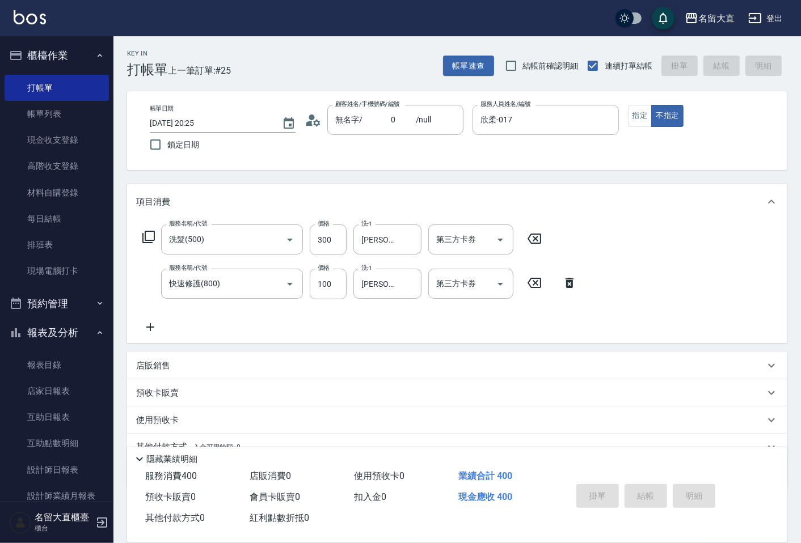
type input "[DATE] 20:35"
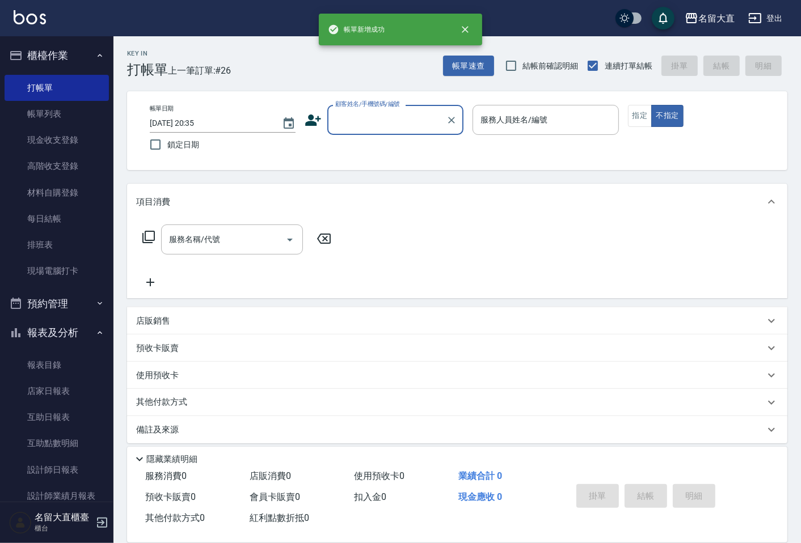
click at [376, 109] on div "顧客姓名/手機號碼/編號" at bounding box center [395, 120] width 136 height 30
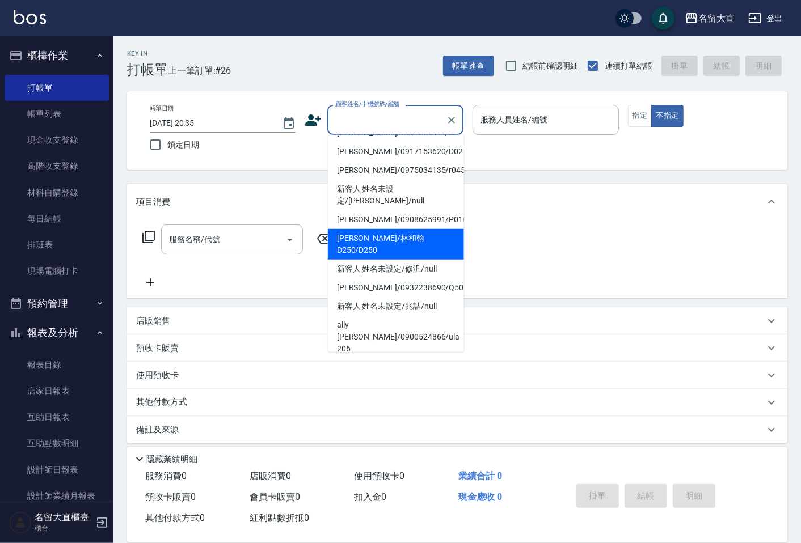
scroll to position [0, 0]
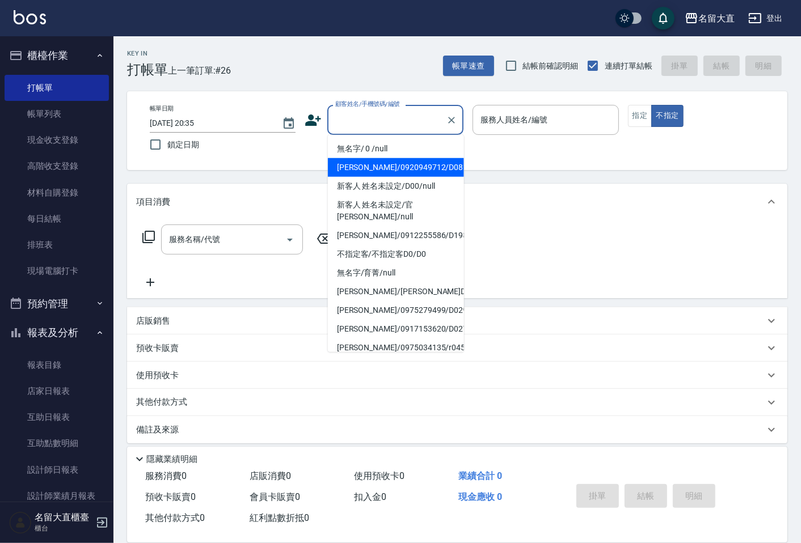
click at [388, 156] on li "無名字/ 0 /null" at bounding box center [396, 148] width 136 height 19
type input "無名字/ 0 /null"
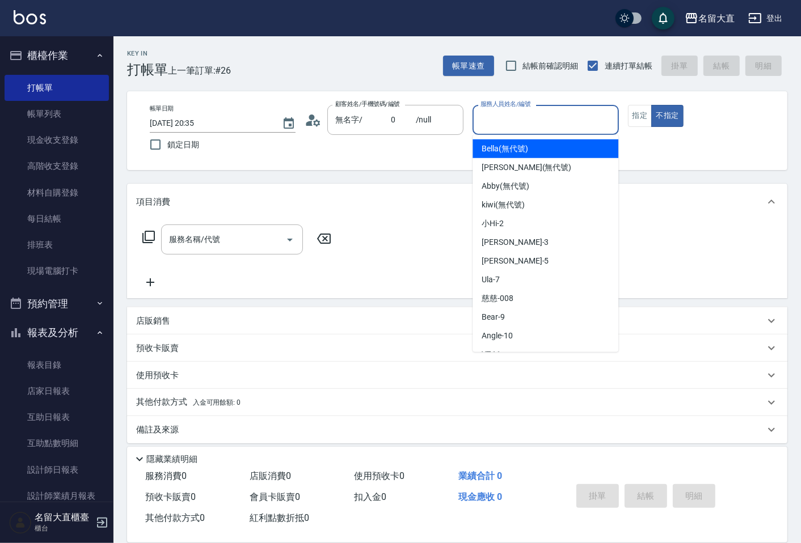
click at [512, 112] on input "服務人員姓名/編號" at bounding box center [544, 120] width 135 height 20
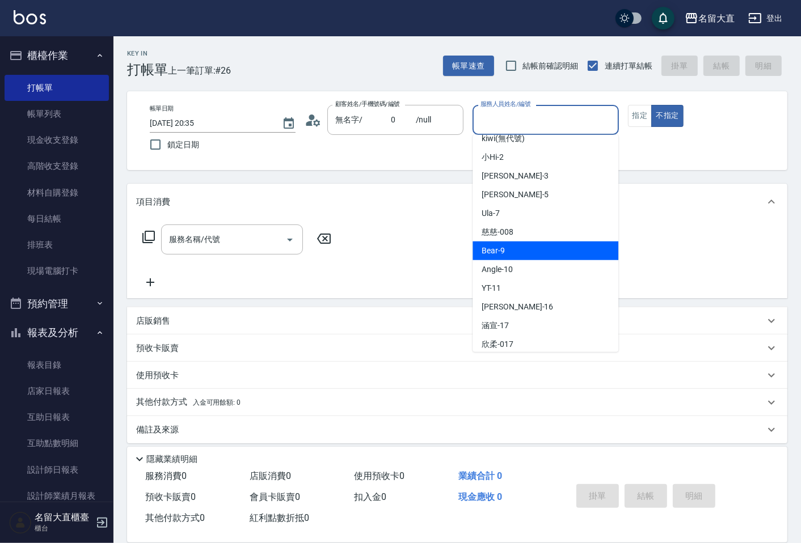
scroll to position [166, 0]
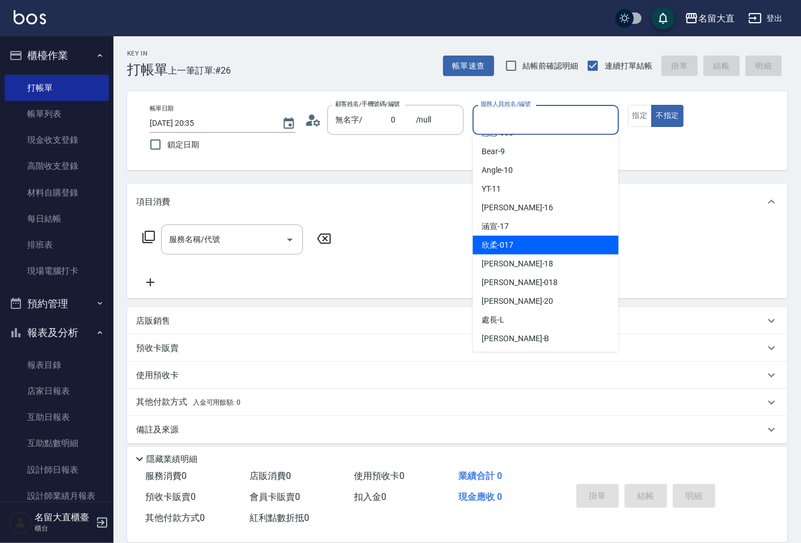
click at [516, 245] on div "欣柔 -017" at bounding box center [545, 245] width 146 height 19
type input "欣柔-017"
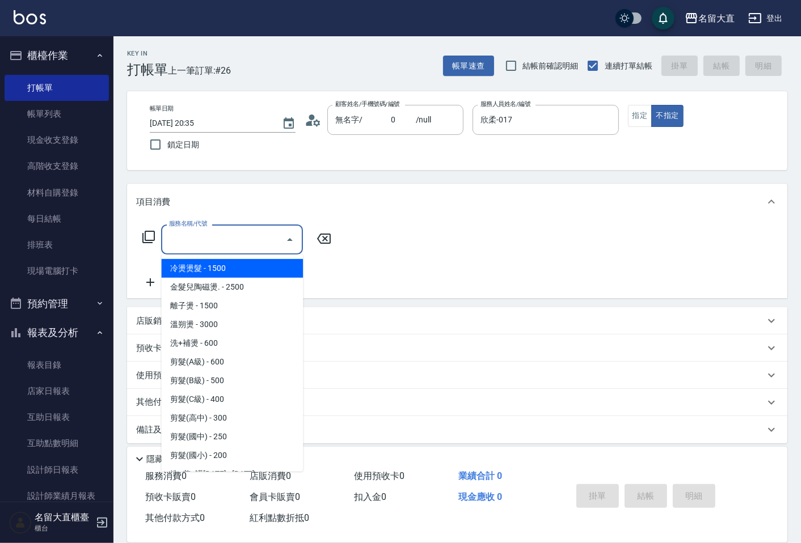
click at [268, 231] on input "服務名稱/代號" at bounding box center [223, 240] width 115 height 20
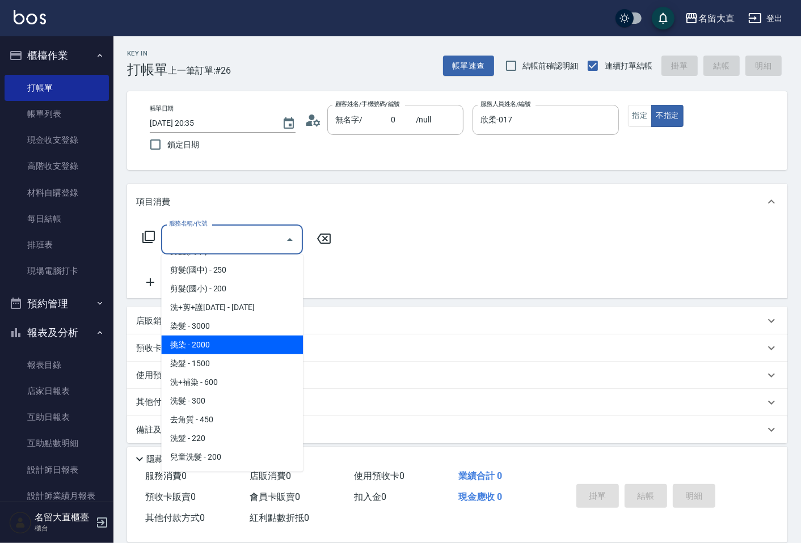
scroll to position [189, 0]
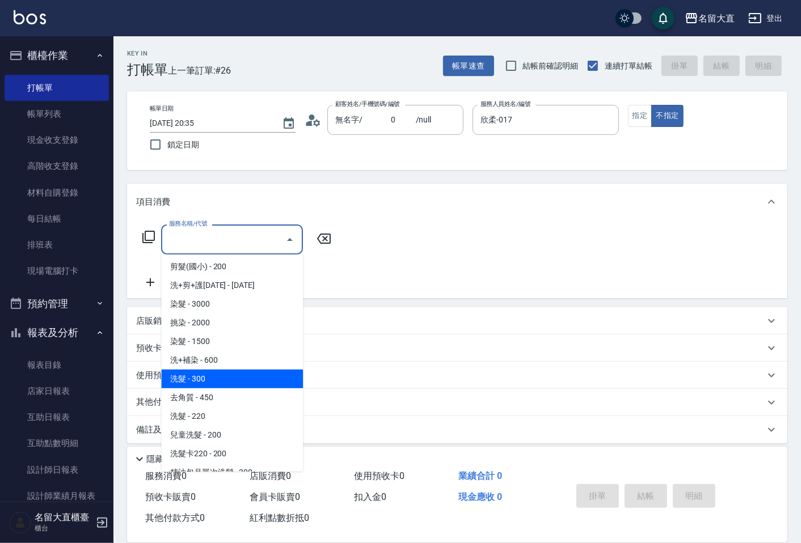
click at [215, 378] on span "洗髮 - 300" at bounding box center [232, 379] width 142 height 19
type input "洗髮(500)"
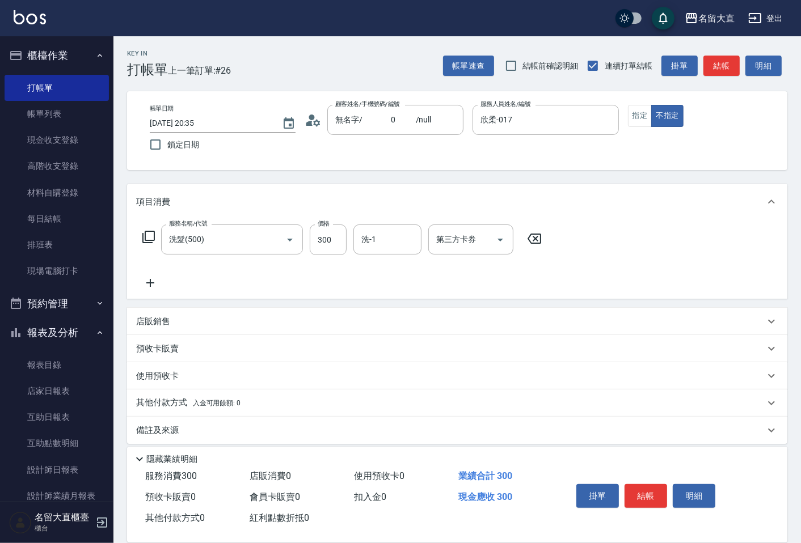
click at [148, 278] on icon at bounding box center [150, 283] width 28 height 14
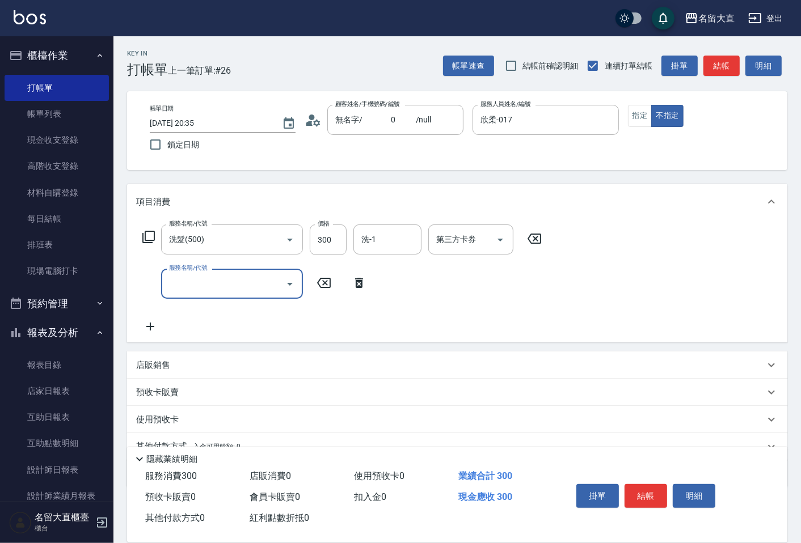
click at [190, 285] on input "服務名稱/代號" at bounding box center [223, 284] width 115 height 20
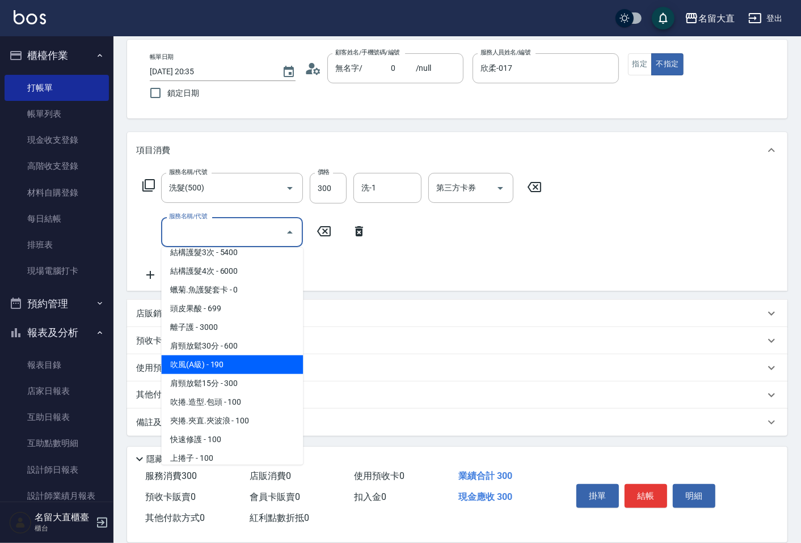
scroll to position [909, 0]
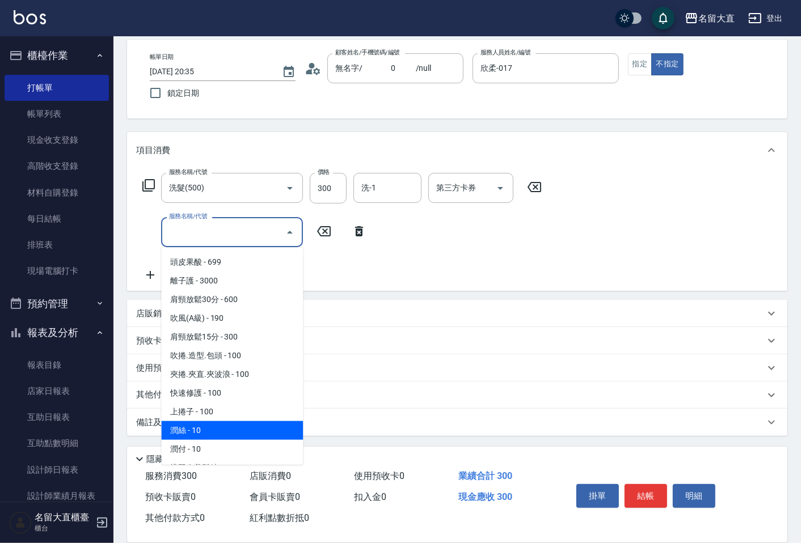
click at [211, 421] on span "潤絲 - 10" at bounding box center [232, 430] width 142 height 19
type input "潤絲(802)"
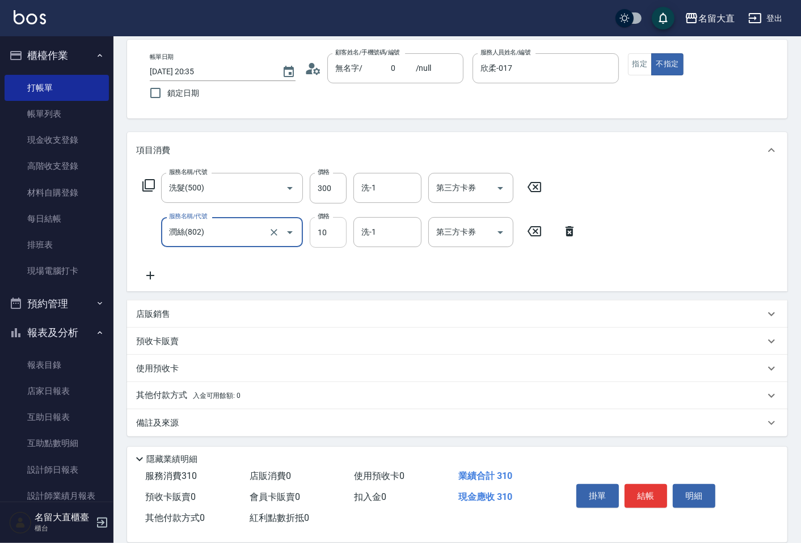
click at [338, 232] on input "10" at bounding box center [328, 232] width 37 height 31
type input "20"
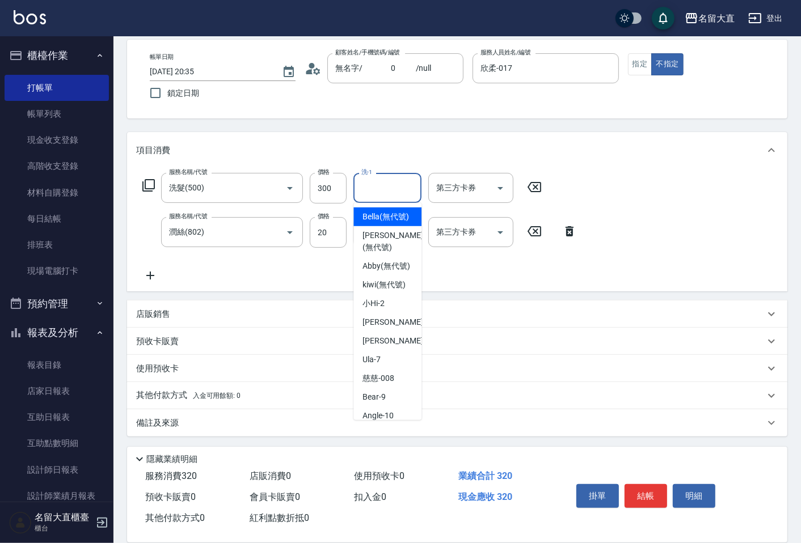
click at [365, 188] on input "洗-1" at bounding box center [387, 188] width 58 height 20
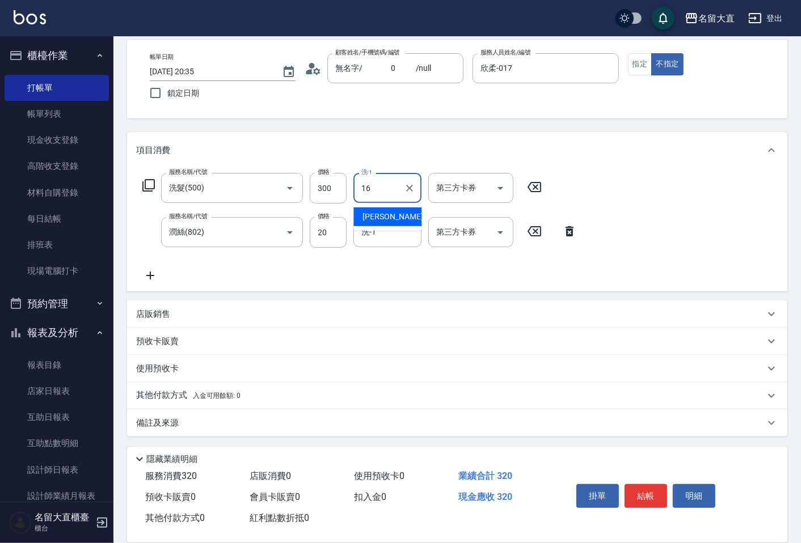
click at [378, 214] on span "[PERSON_NAME] -16" at bounding box center [397, 217] width 71 height 12
click at [371, 243] on div "洗-1" at bounding box center [387, 232] width 68 height 30
type input "[PERSON_NAME]-16"
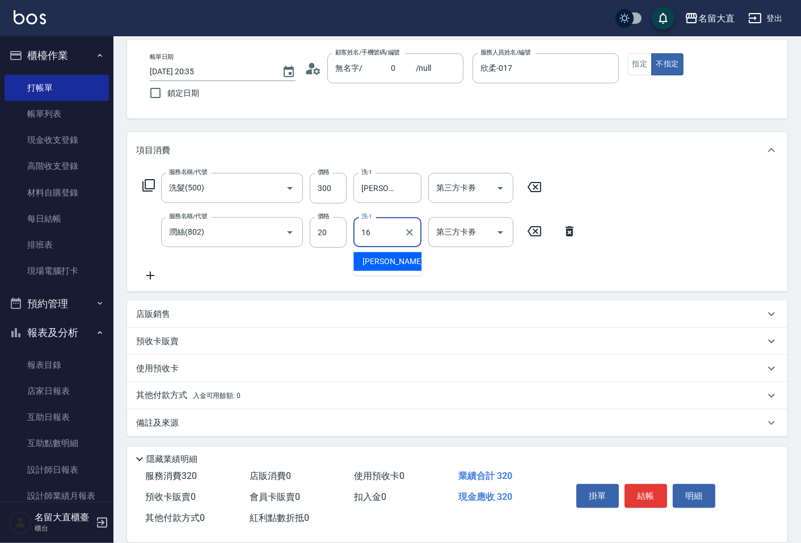
click at [401, 265] on div "[PERSON_NAME] -16" at bounding box center [387, 261] width 68 height 19
type input "[PERSON_NAME]-16"
click at [632, 489] on button "結帳" at bounding box center [645, 496] width 43 height 24
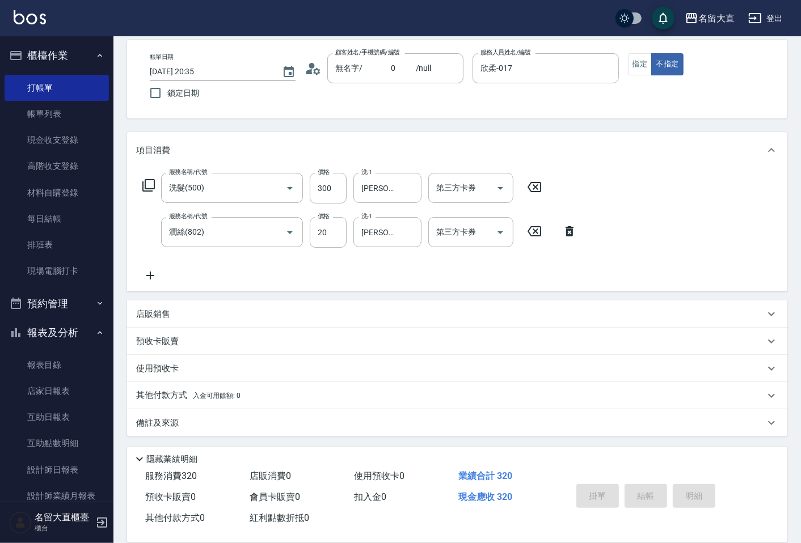
type input "[DATE] 20:36"
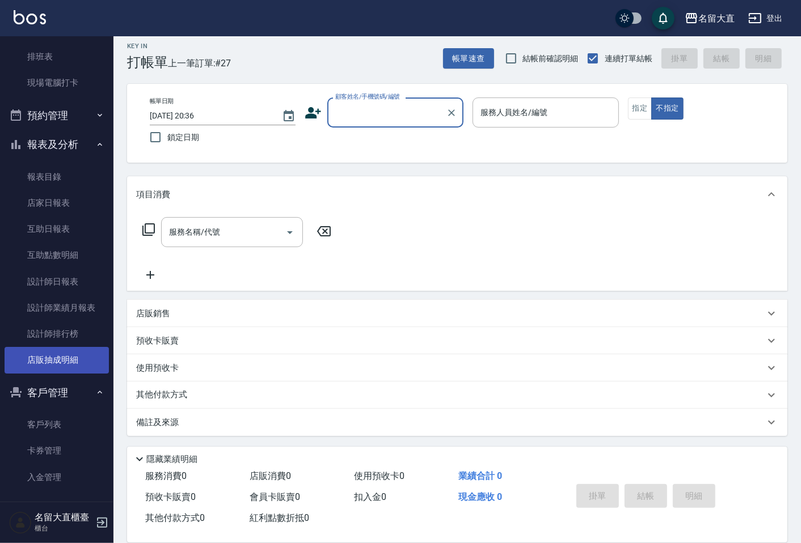
scroll to position [189, 0]
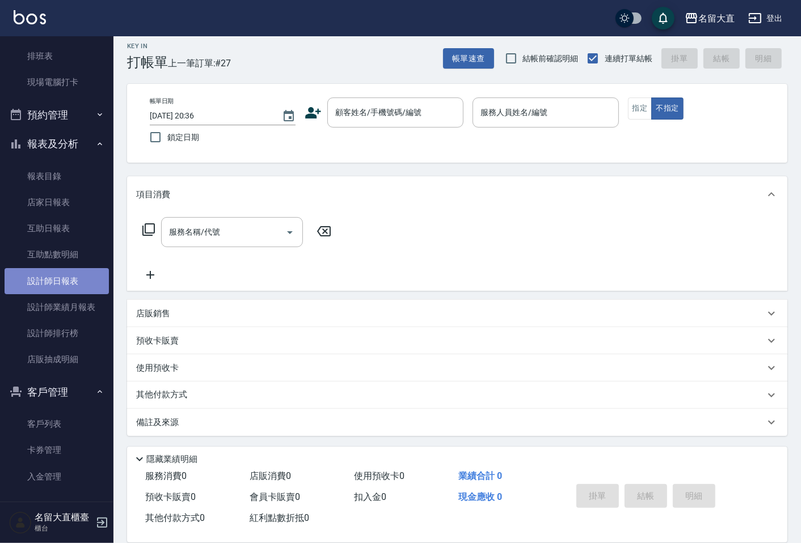
click at [60, 286] on link "設計師日報表" at bounding box center [57, 281] width 104 height 26
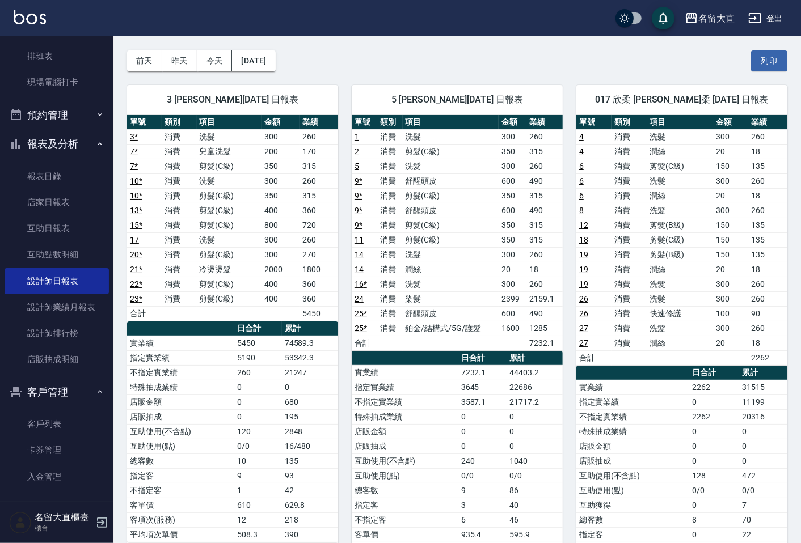
scroll to position [63, 0]
